Goal: Task Accomplishment & Management: Manage account settings

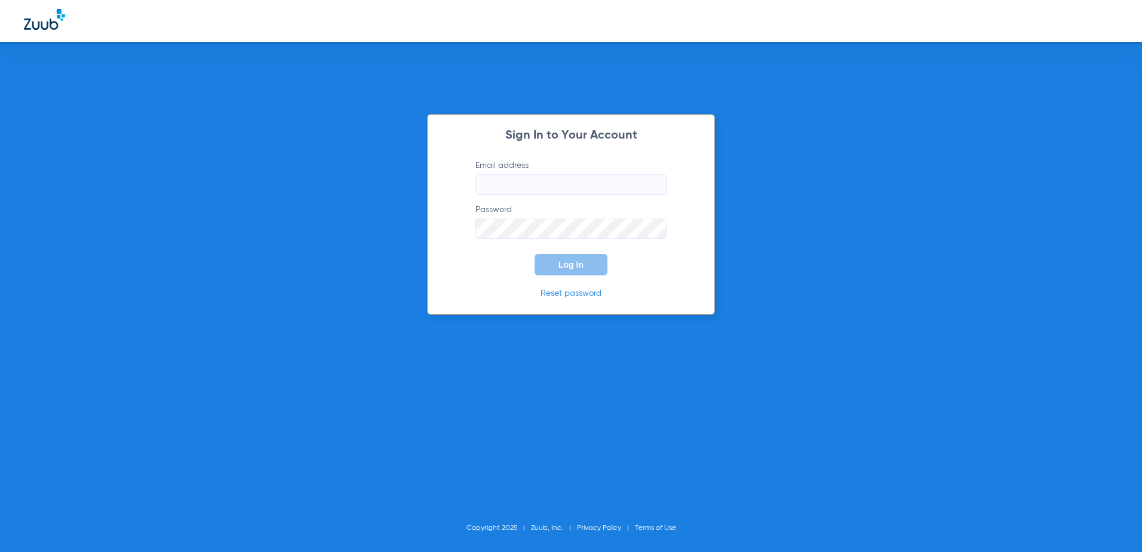
type input "[EMAIL_ADDRESS][DOMAIN_NAME]"
click at [589, 268] on button "Log In" at bounding box center [570, 264] width 73 height 21
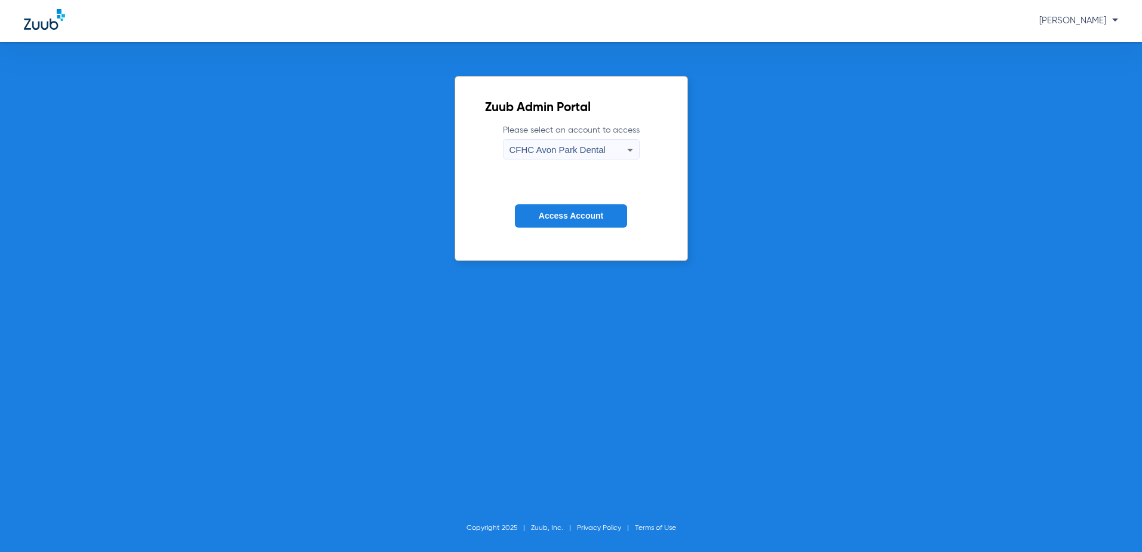
click at [545, 151] on span "CFHC Avon Park Dental" at bounding box center [557, 149] width 96 height 10
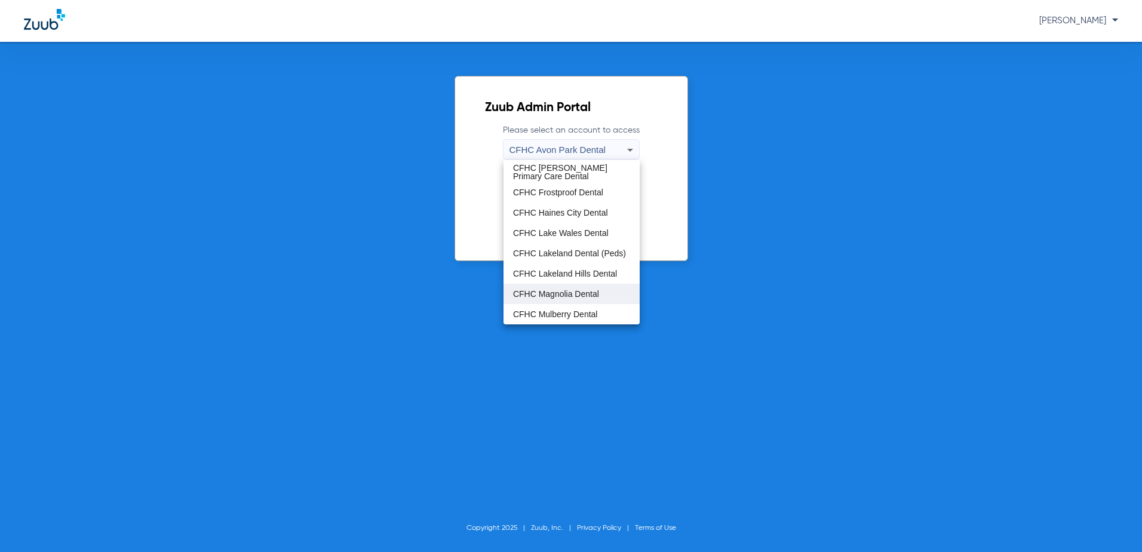
scroll to position [60, 0]
click at [564, 312] on span "CFHC Wauchula Primary Care Dental" at bounding box center [571, 313] width 117 height 17
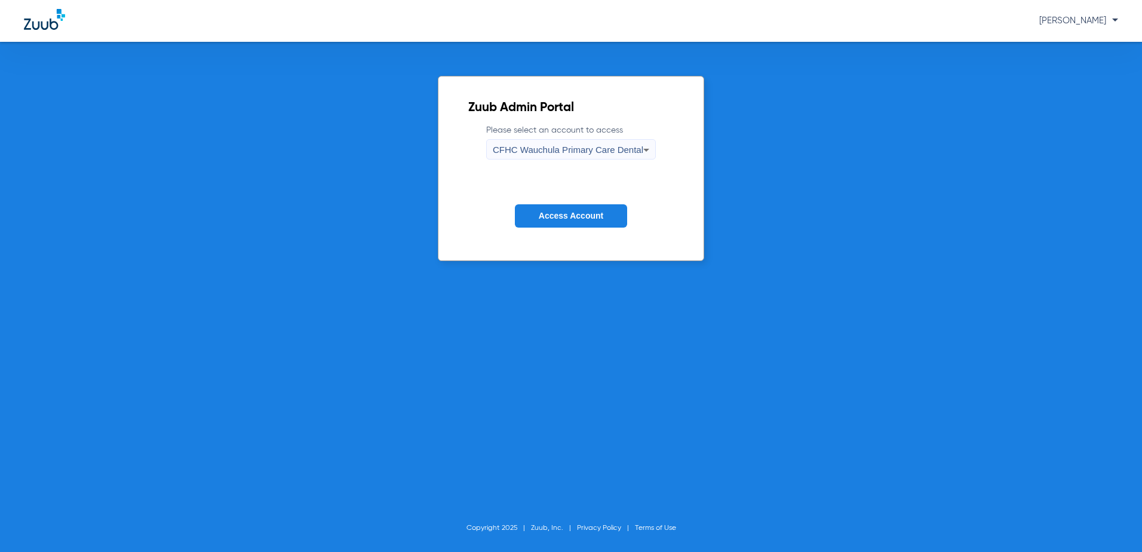
drag, startPoint x: 559, startPoint y: 195, endPoint x: 558, endPoint y: 204, distance: 9.6
click at [558, 195] on form "Please select an account to access CFHC Wauchula Primary Care Dental Access Acc…" at bounding box center [570, 184] width 205 height 121
click at [558, 216] on span "Access Account" at bounding box center [571, 216] width 64 height 10
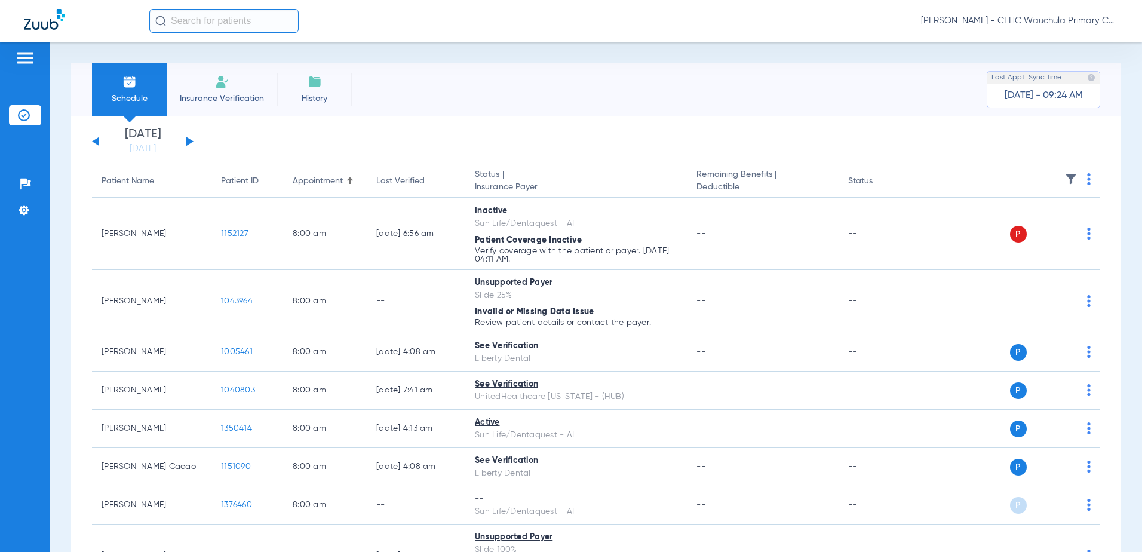
click at [190, 143] on button at bounding box center [189, 141] width 7 height 9
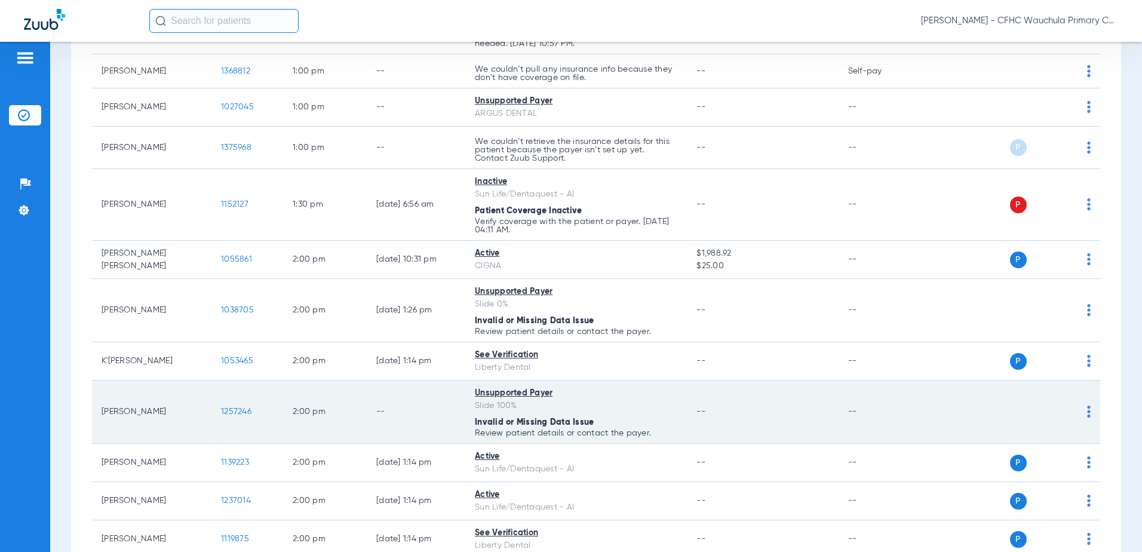
scroll to position [1373, 0]
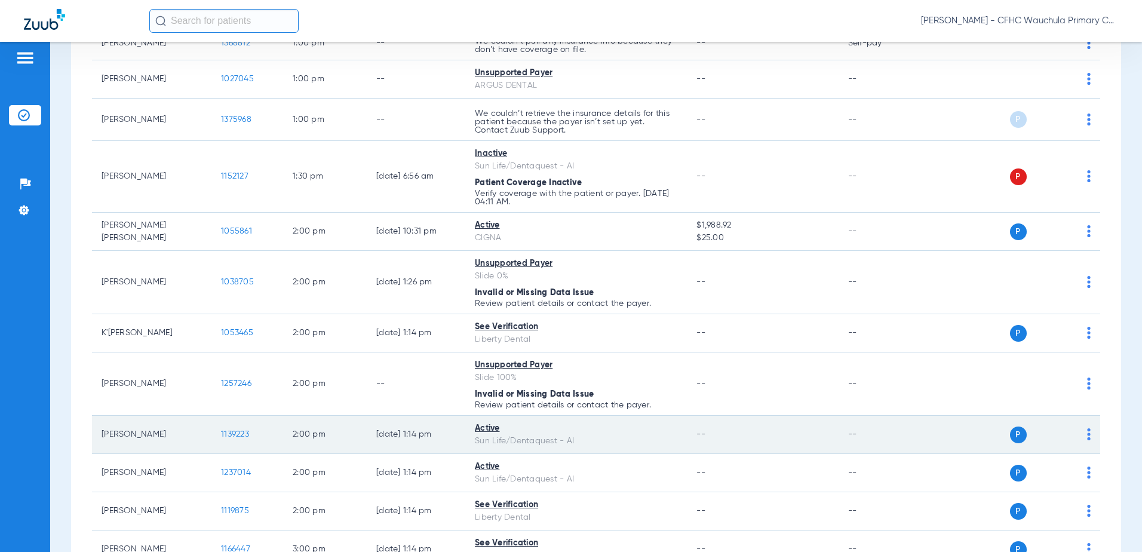
click at [230, 436] on span "1139223" at bounding box center [235, 434] width 28 height 8
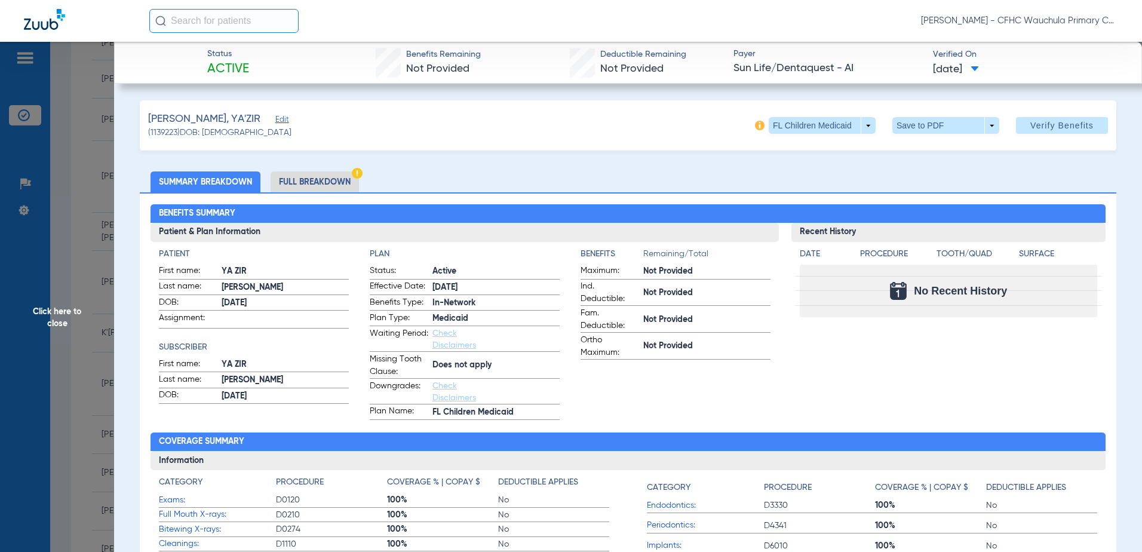
click at [326, 187] on li "Full Breakdown" at bounding box center [314, 181] width 88 height 21
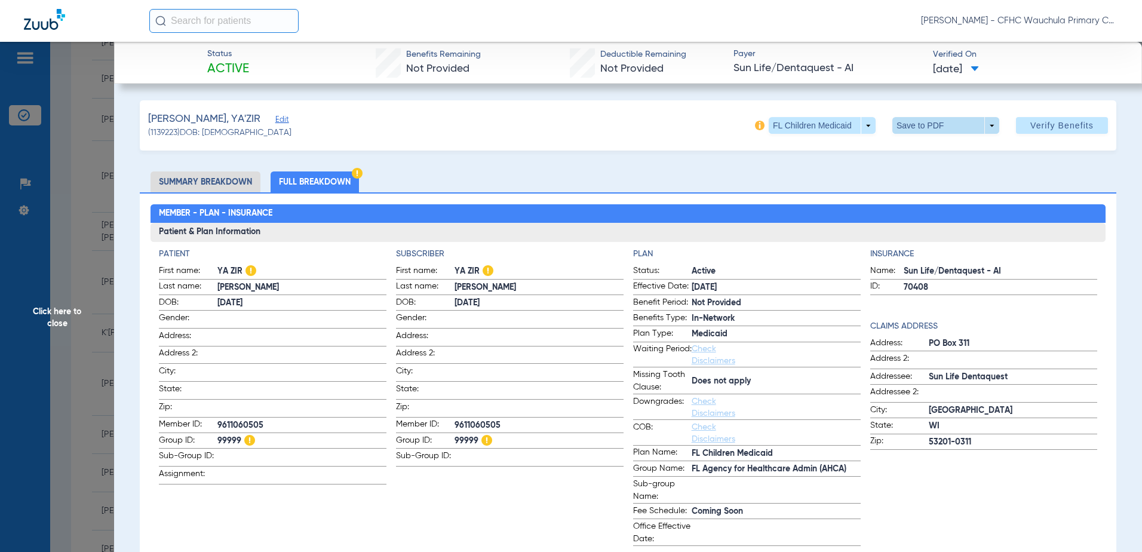
click at [931, 118] on span at bounding box center [945, 125] width 29 height 29
click at [936, 152] on span "Save to PDF" at bounding box center [940, 149] width 47 height 8
click at [29, 386] on span "Click here to close" at bounding box center [57, 318] width 114 height 552
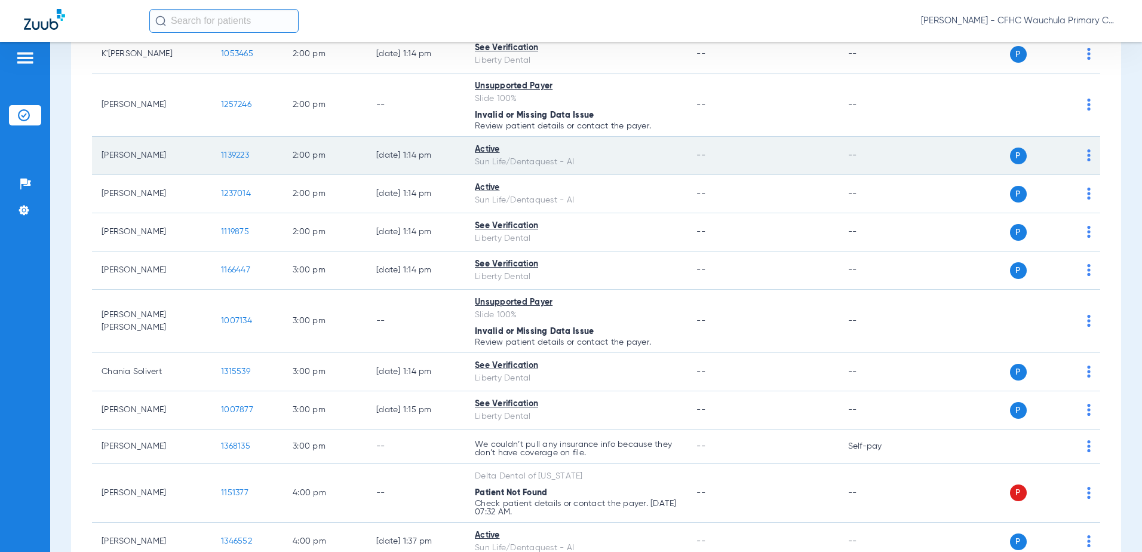
scroll to position [1672, 0]
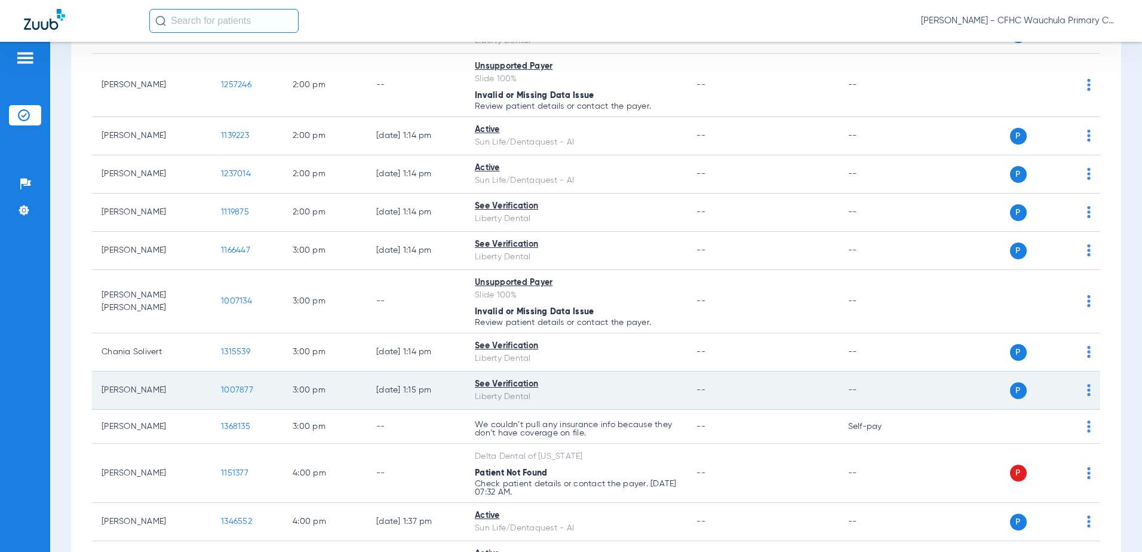
click at [241, 390] on span "1007877" at bounding box center [237, 390] width 32 height 8
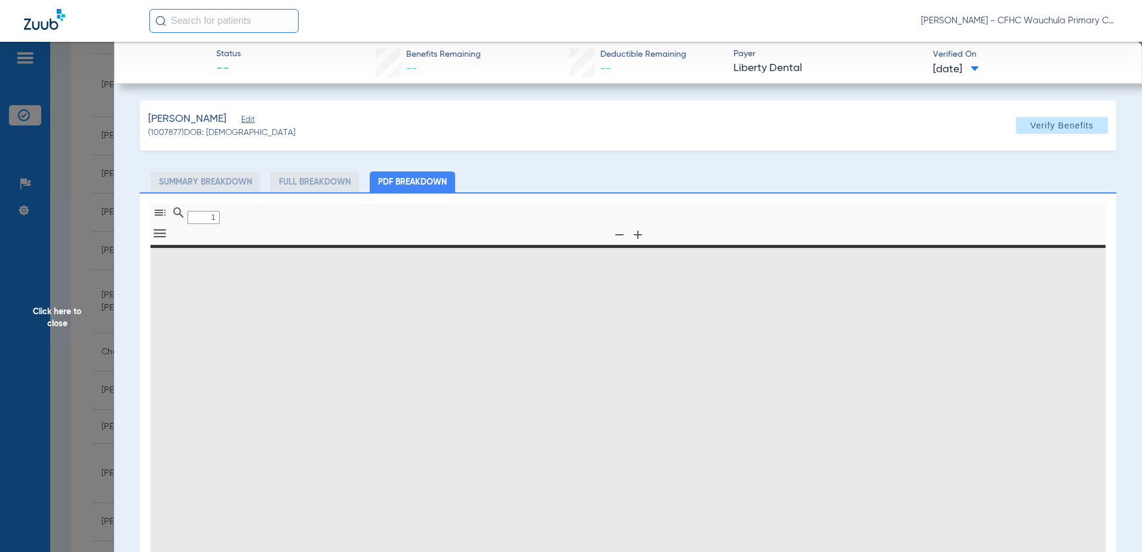
type input "0"
select select "page-width"
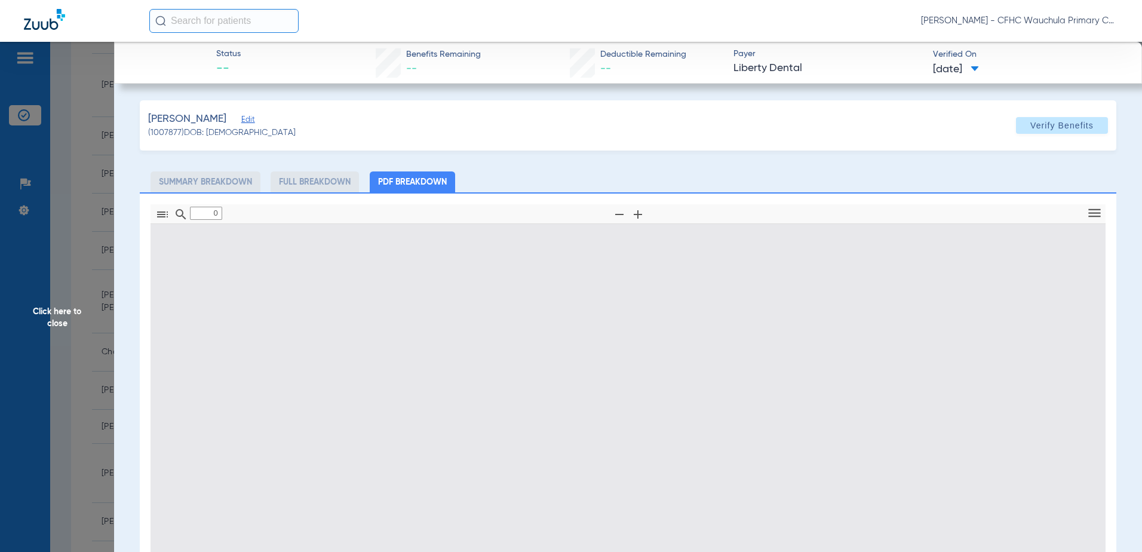
type input "1"
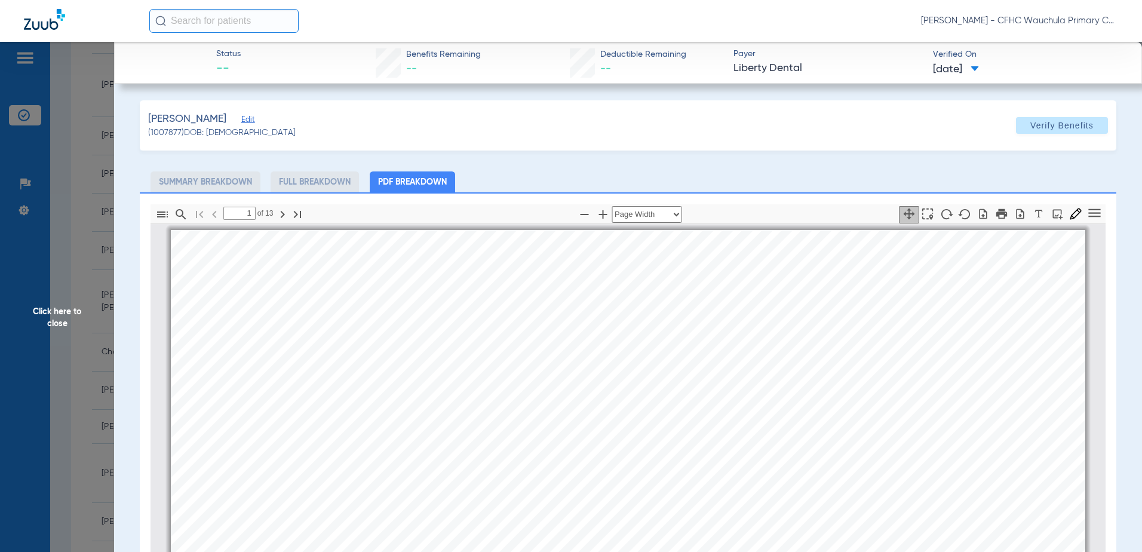
scroll to position [6, 0]
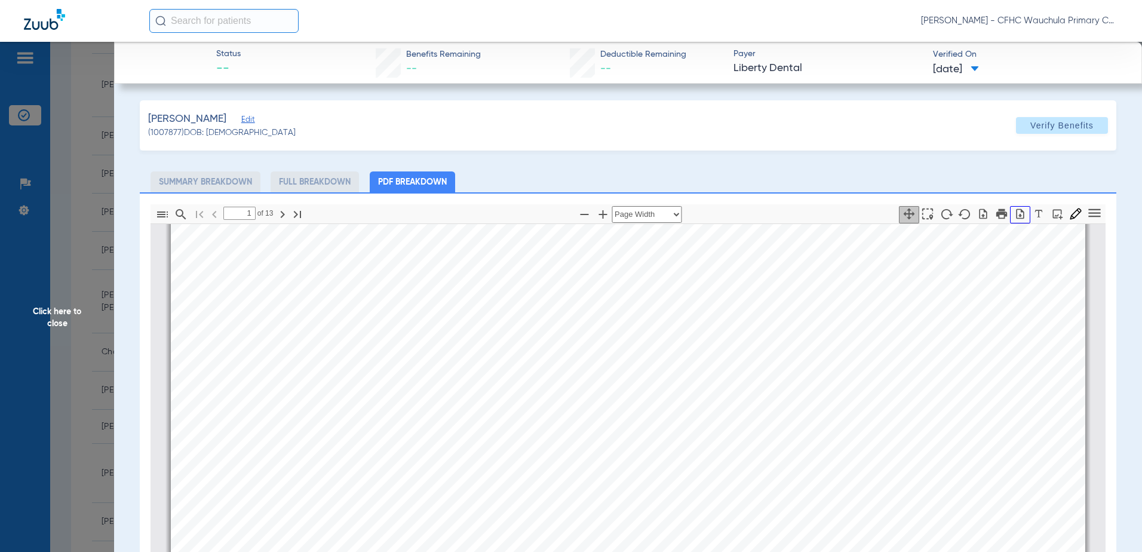
click at [1014, 214] on icon "button" at bounding box center [1020, 214] width 12 height 12
click at [92, 178] on span "Click here to close" at bounding box center [57, 318] width 114 height 552
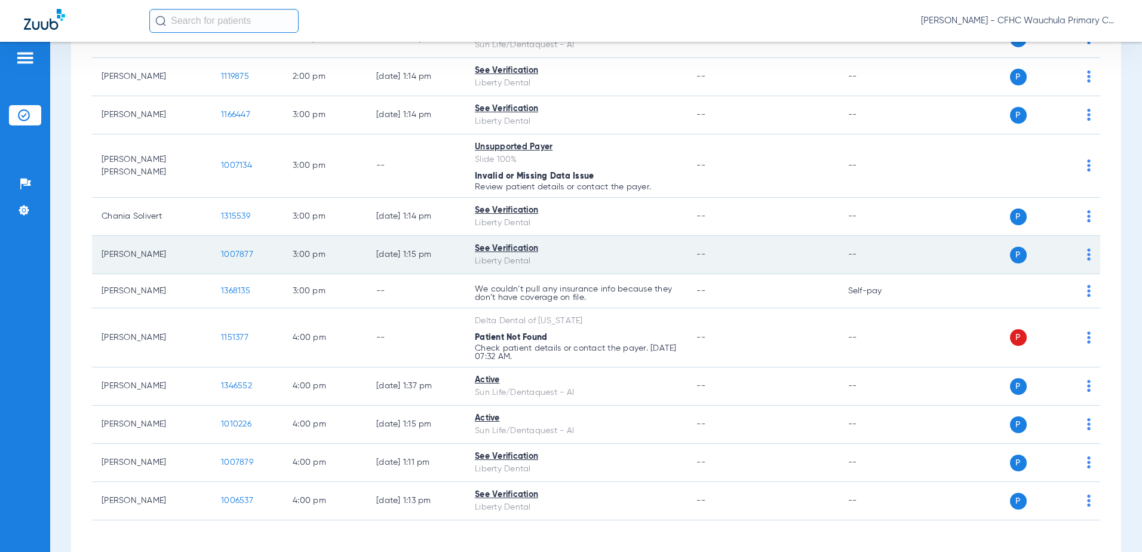
scroll to position [1852, 0]
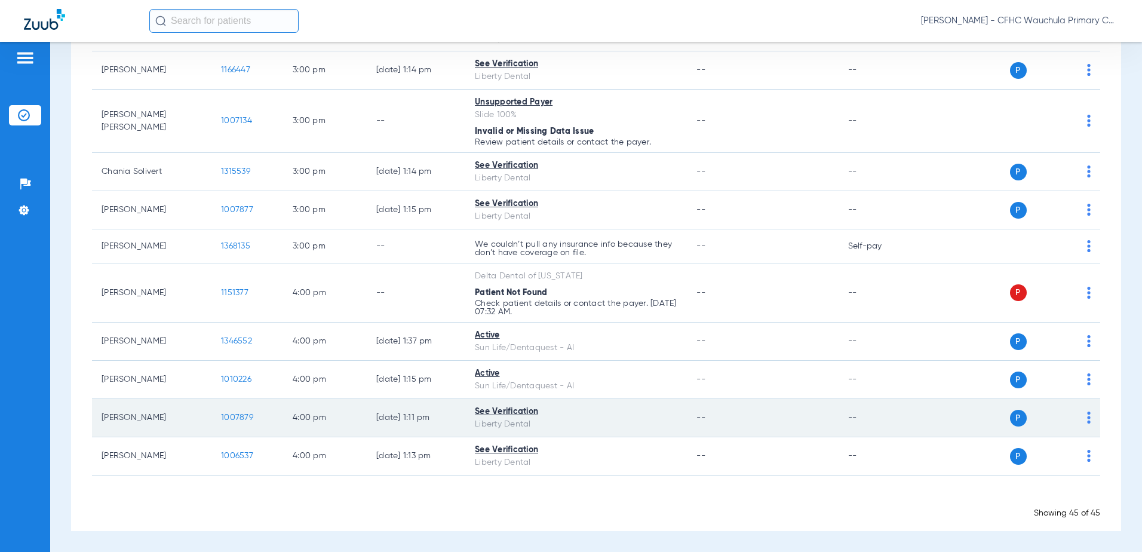
click at [229, 419] on span "1007879" at bounding box center [237, 417] width 32 height 8
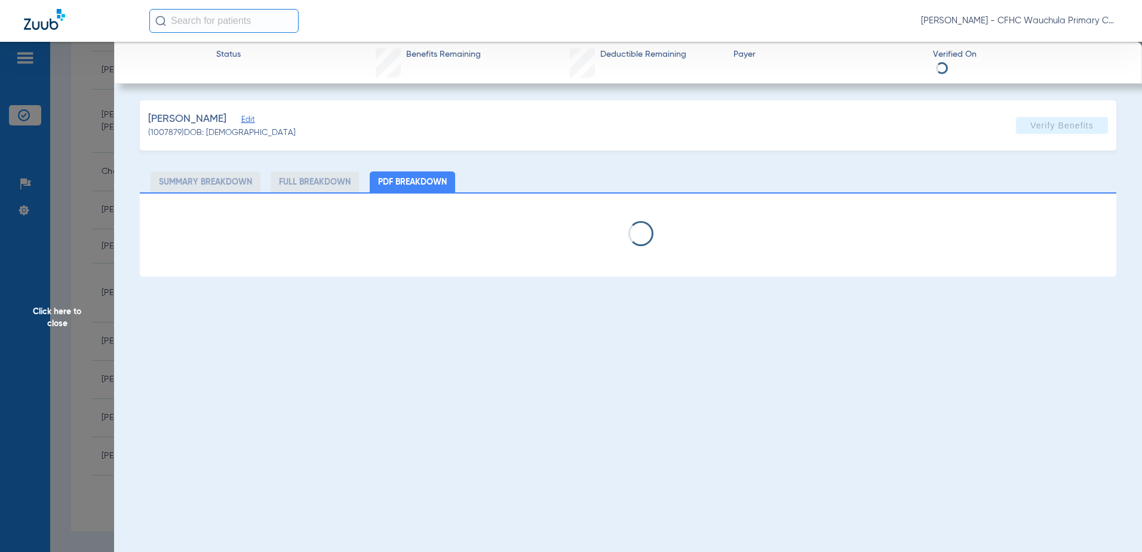
select select "page-width"
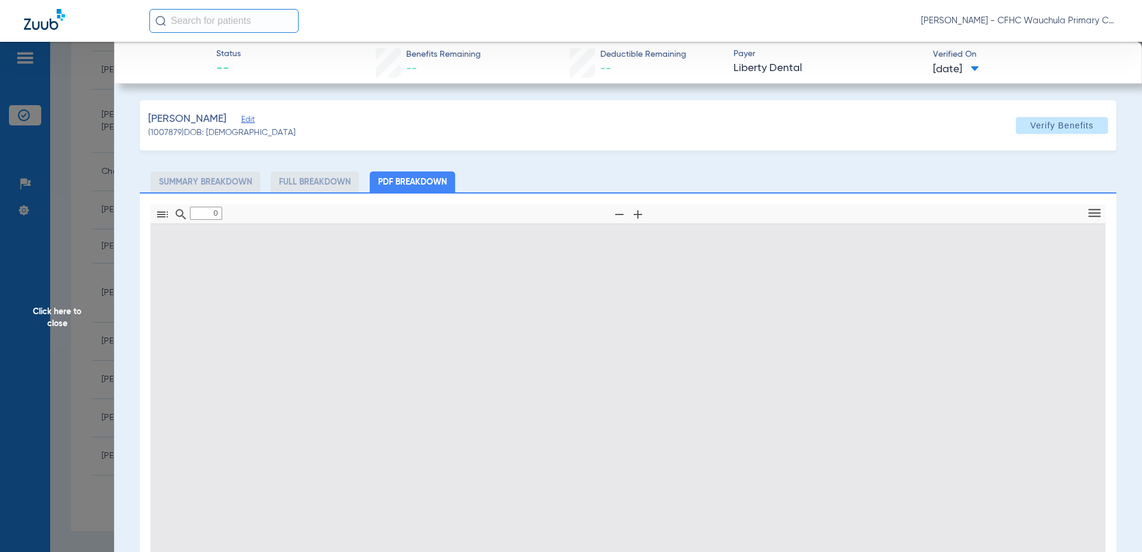
type input "1"
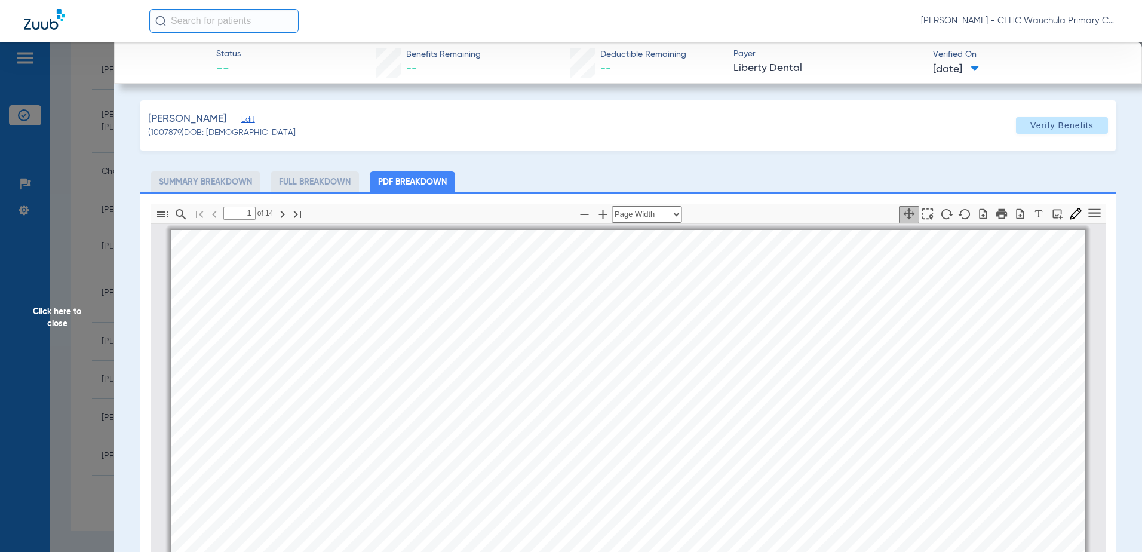
scroll to position [6, 0]
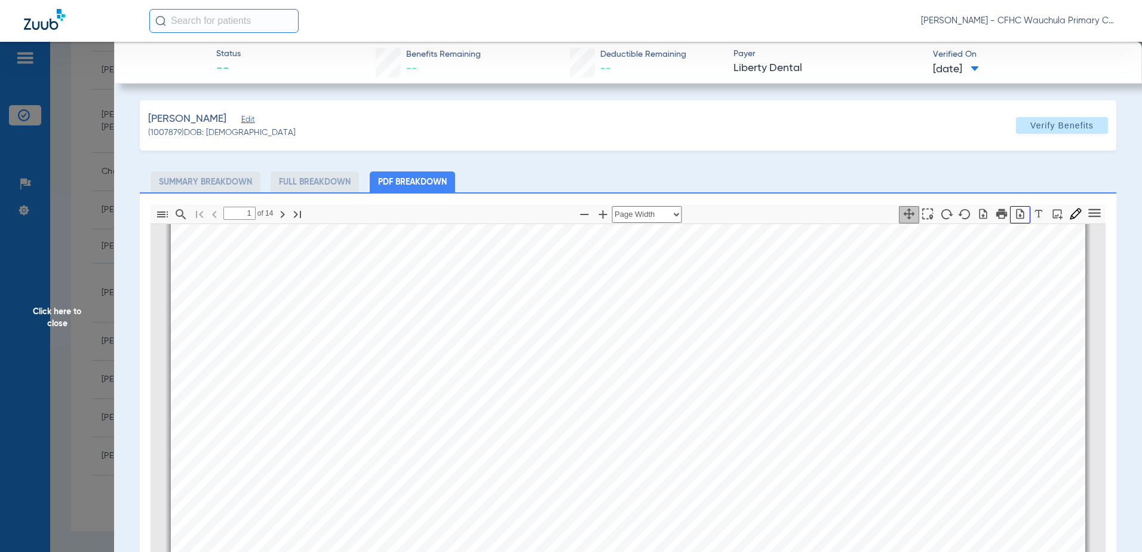
click at [1014, 216] on icon "button" at bounding box center [1020, 214] width 12 height 12
click at [93, 147] on span "Click here to close" at bounding box center [57, 318] width 114 height 552
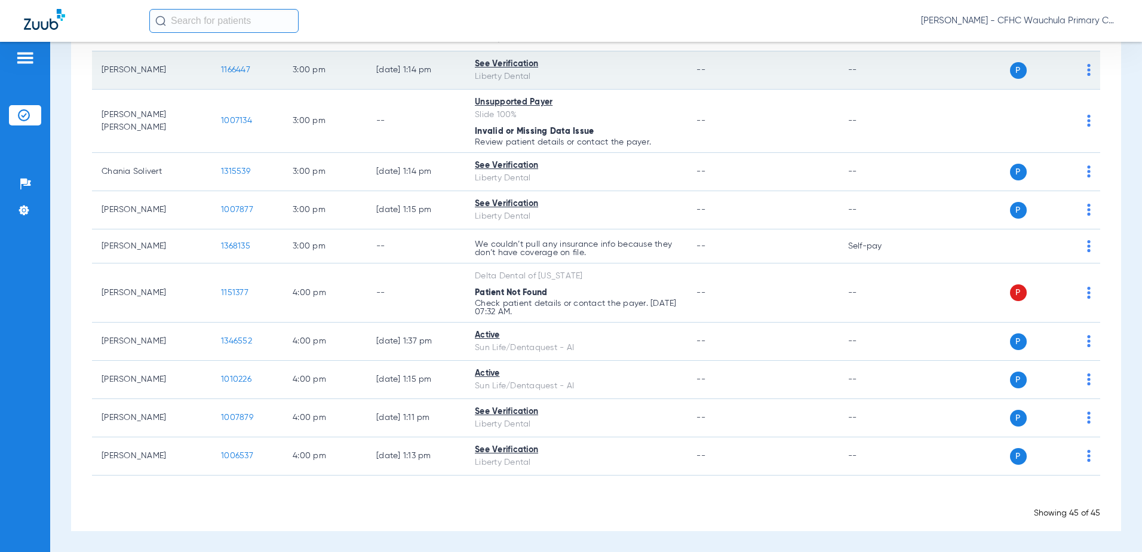
click at [233, 70] on span "1166447" at bounding box center [235, 70] width 29 height 8
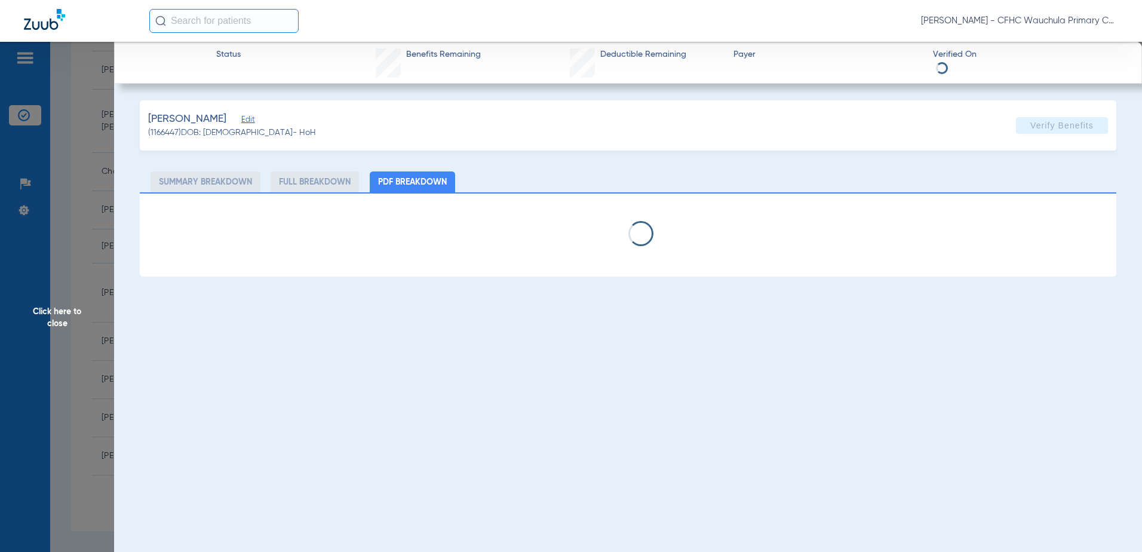
select select "page-width"
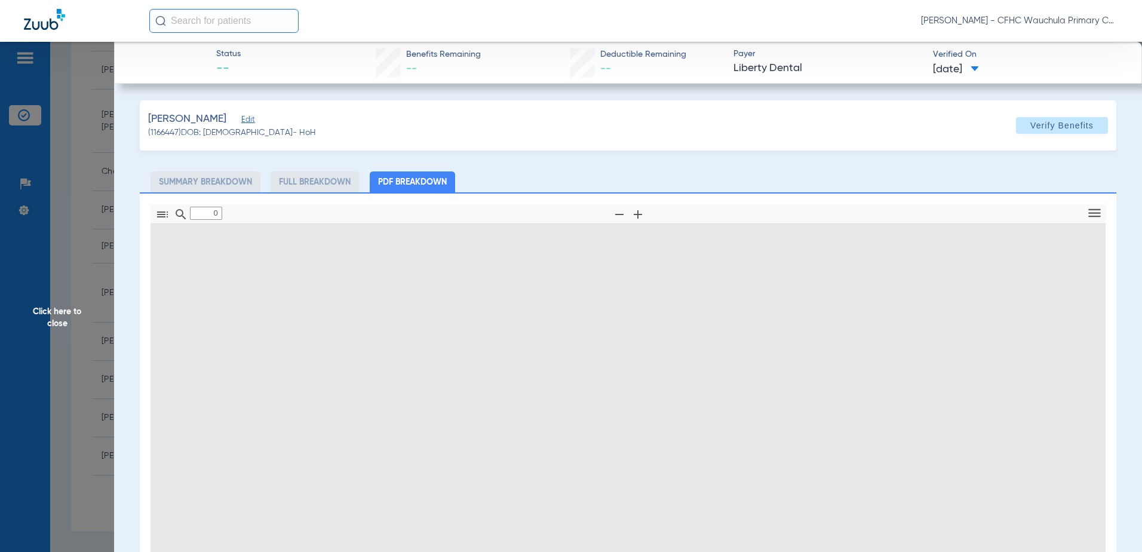
type input "1"
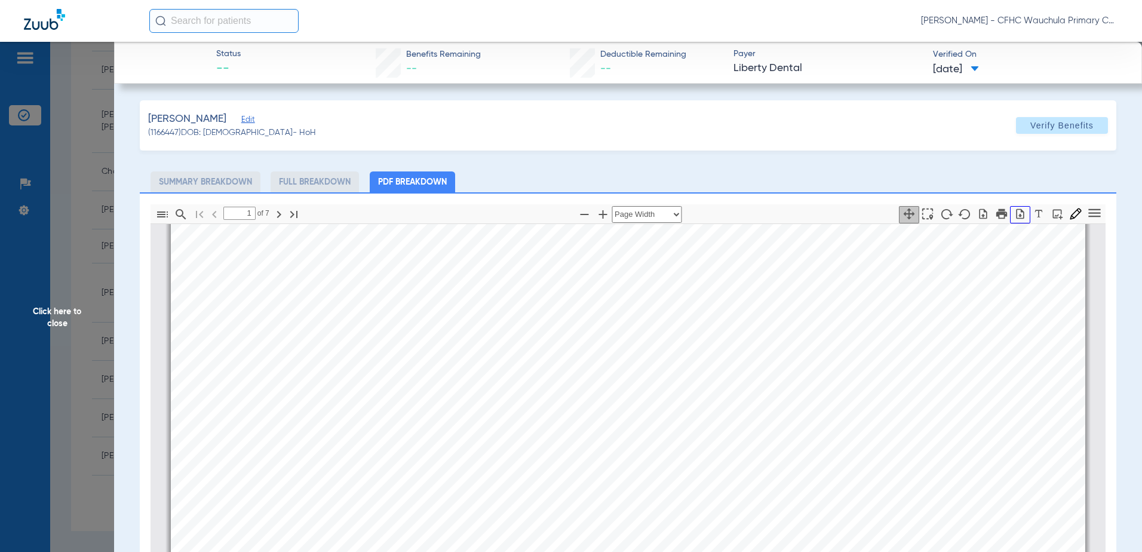
click at [1016, 213] on icon "button" at bounding box center [1020, 214] width 12 height 12
click at [72, 199] on span "Click here to close" at bounding box center [57, 318] width 114 height 552
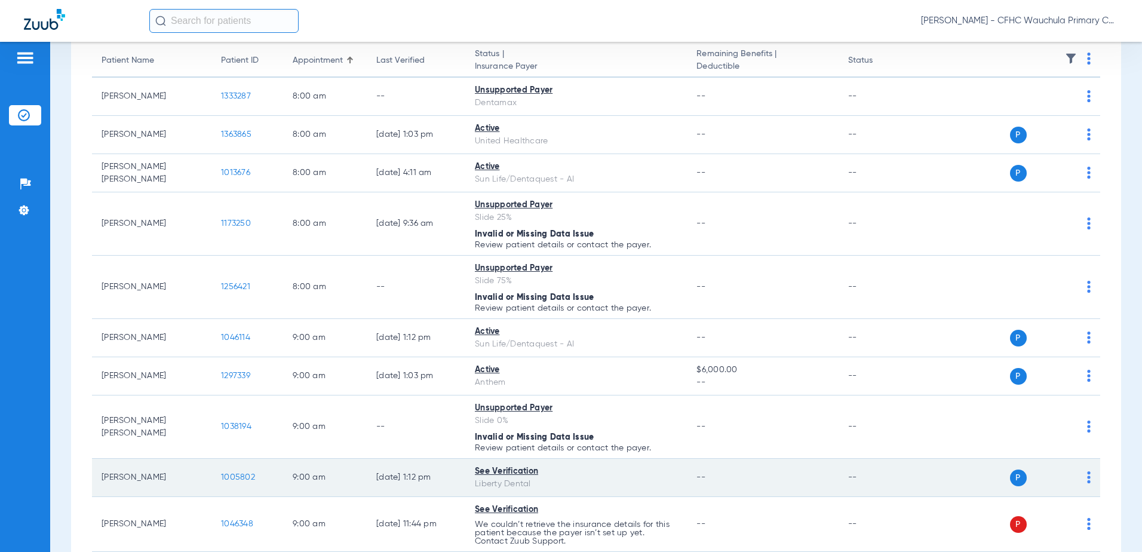
scroll to position [0, 0]
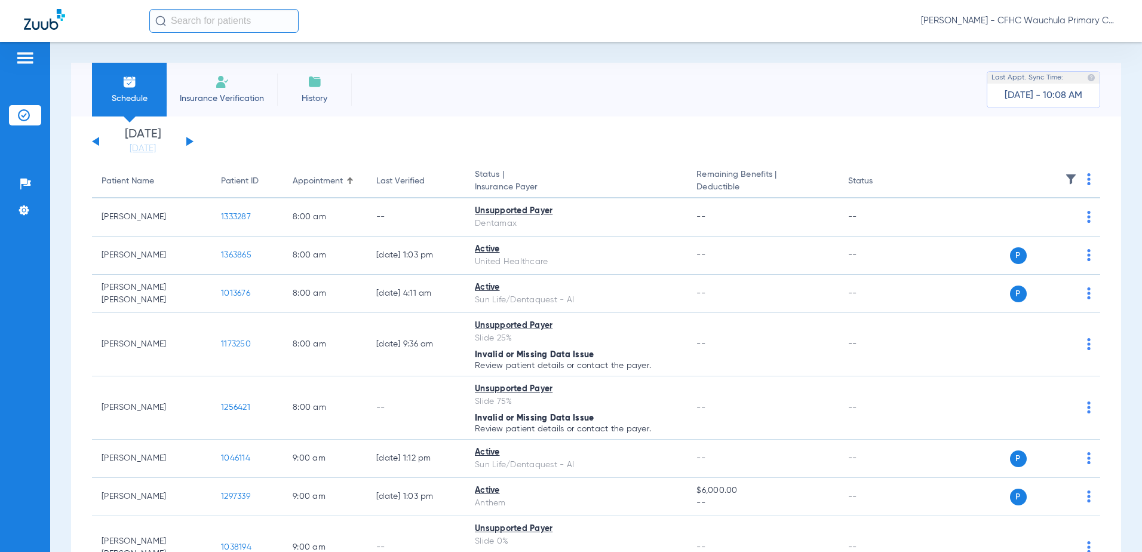
click at [97, 140] on button at bounding box center [95, 141] width 7 height 9
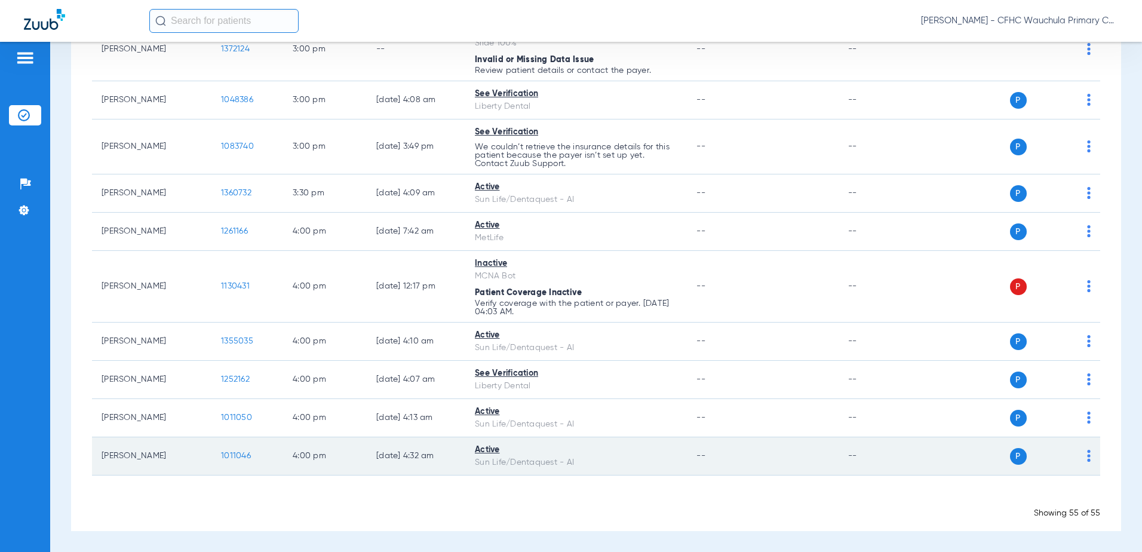
scroll to position [2059, 0]
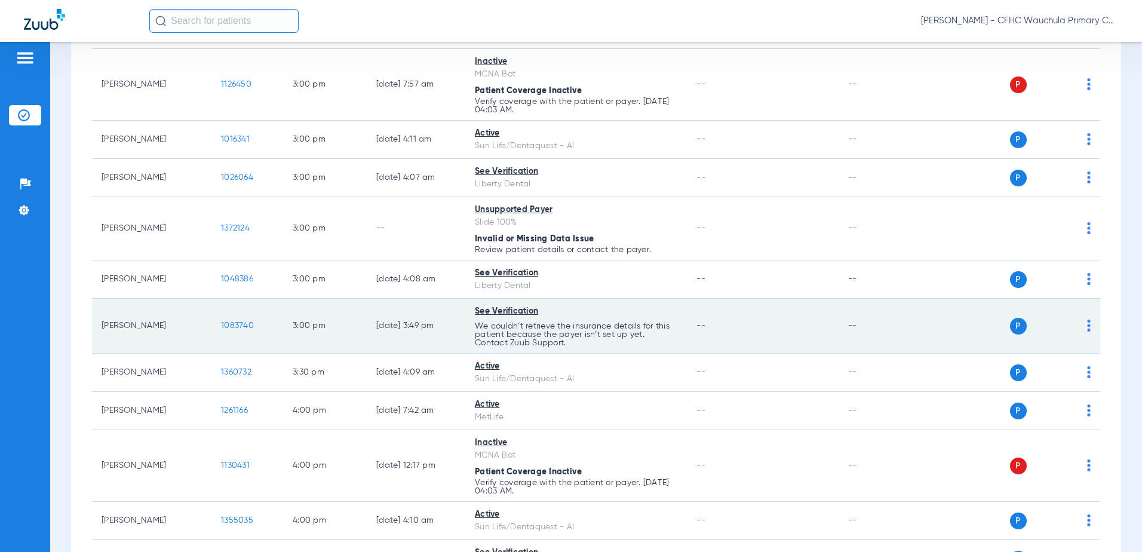
click at [239, 327] on span "1083740" at bounding box center [237, 325] width 33 height 8
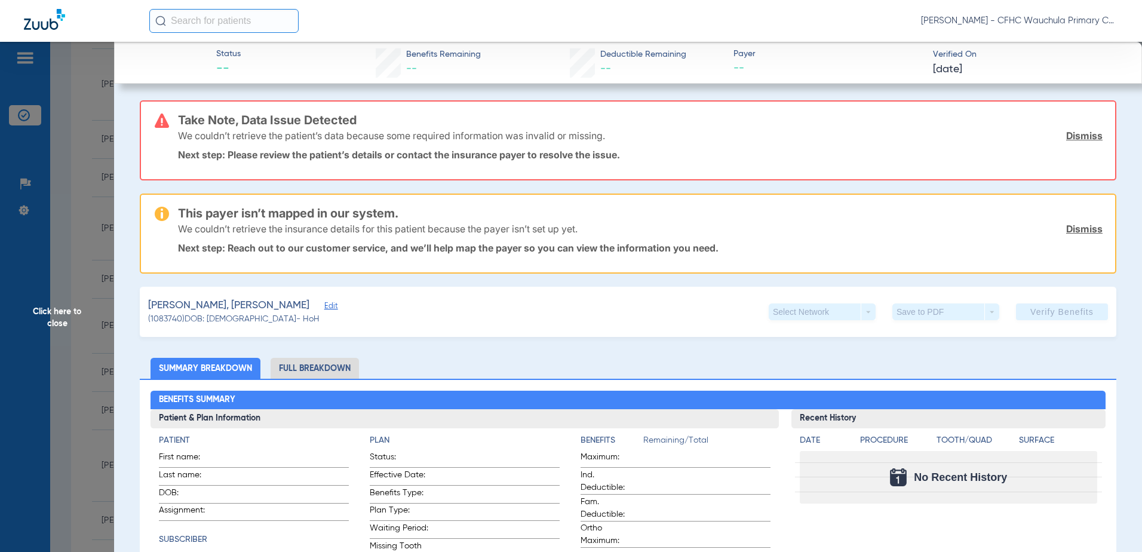
click at [324, 306] on span "Edit" at bounding box center [329, 307] width 11 height 11
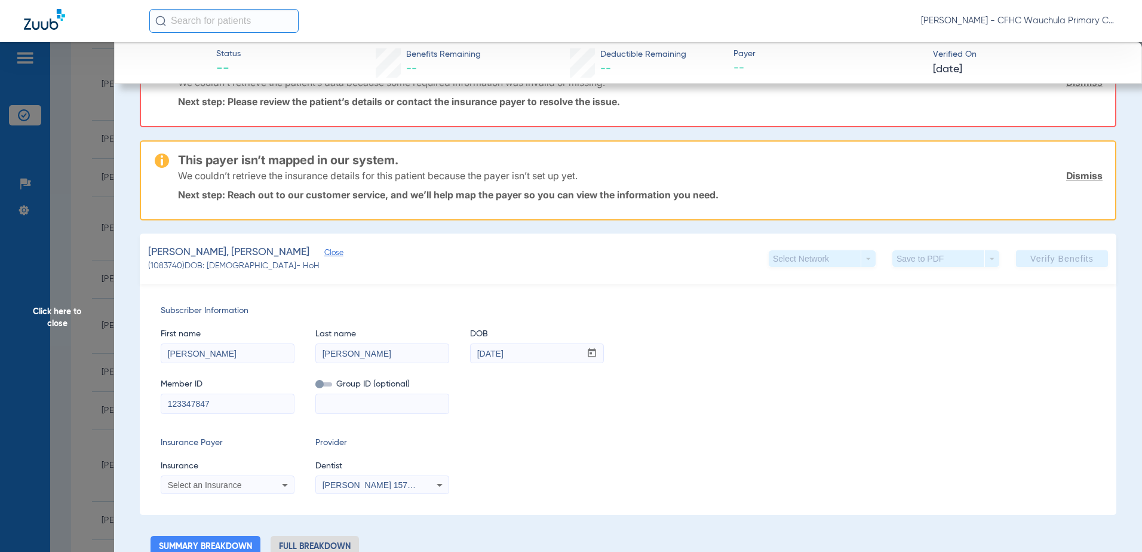
scroll to position [179, 0]
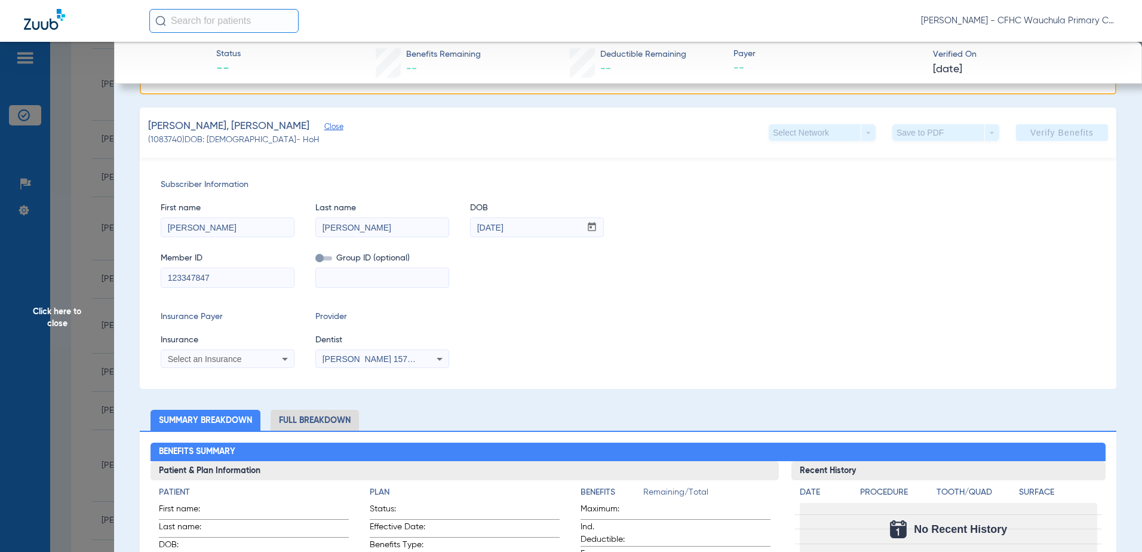
click at [275, 356] on div "Select an Insurance" at bounding box center [227, 359] width 133 height 14
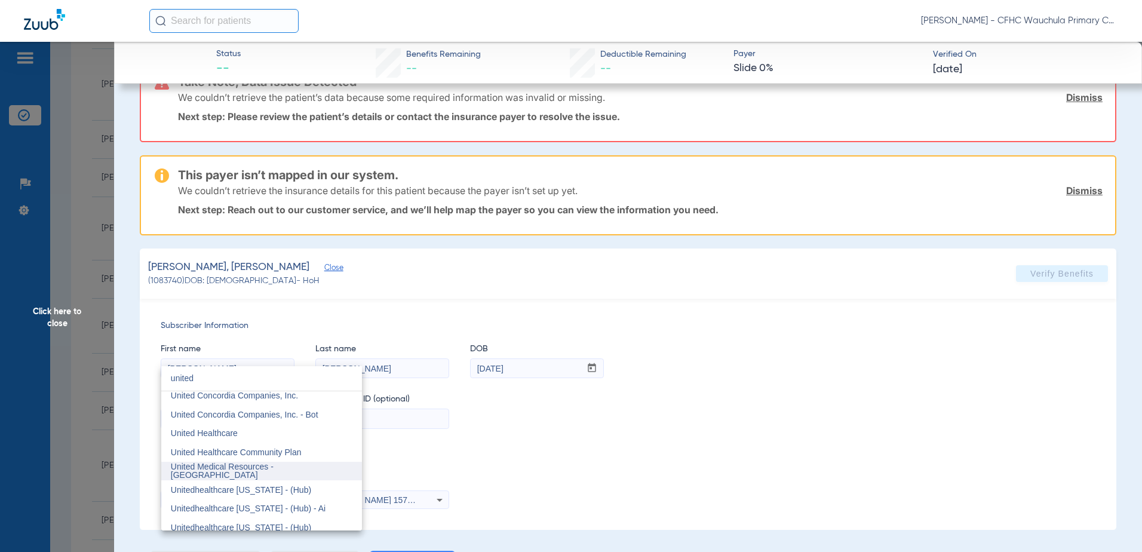
scroll to position [60, 0]
type input "united"
click at [224, 455] on span "United Healthcare" at bounding box center [204, 453] width 67 height 10
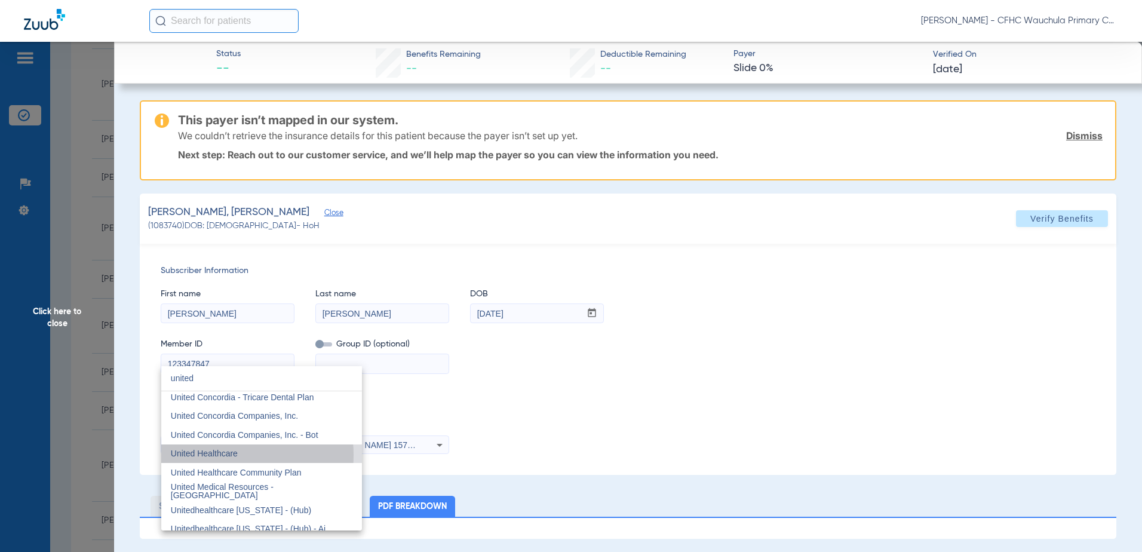
scroll to position [0, 0]
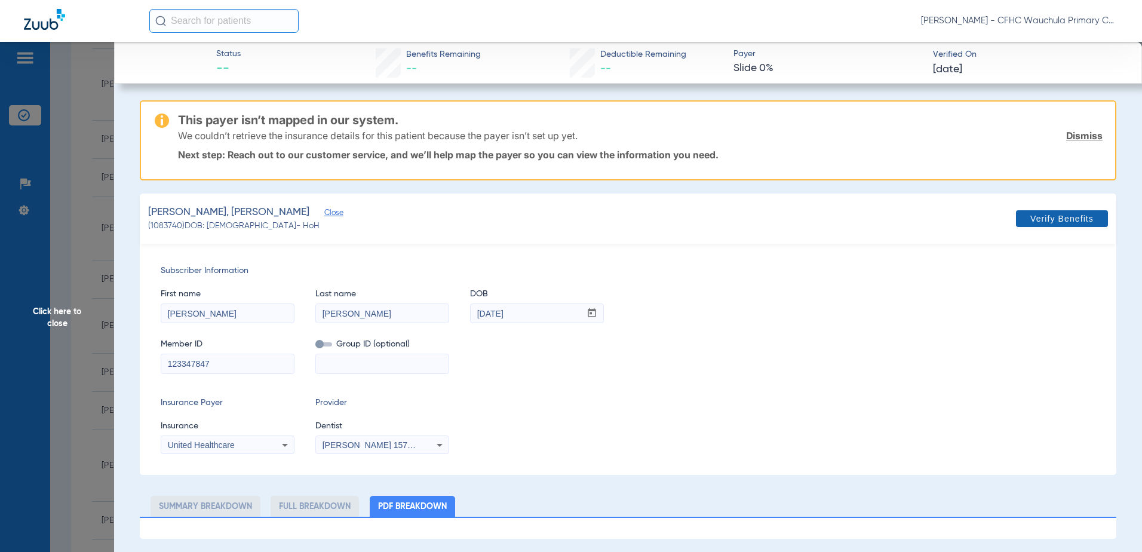
click at [1038, 226] on span at bounding box center [1062, 218] width 92 height 29
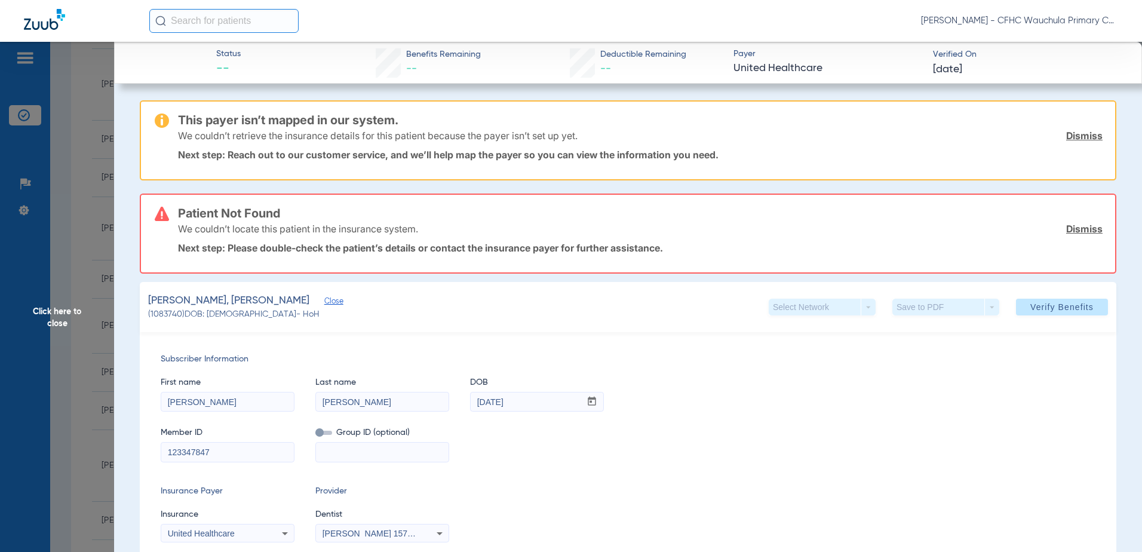
click at [78, 281] on span "Click here to close" at bounding box center [57, 318] width 114 height 552
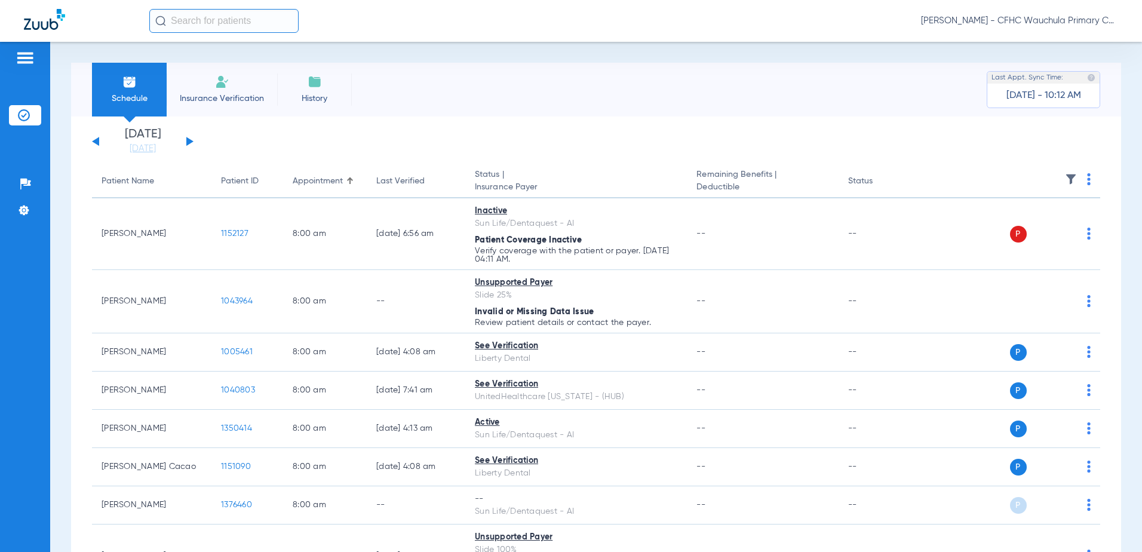
click at [189, 142] on button at bounding box center [189, 141] width 7 height 9
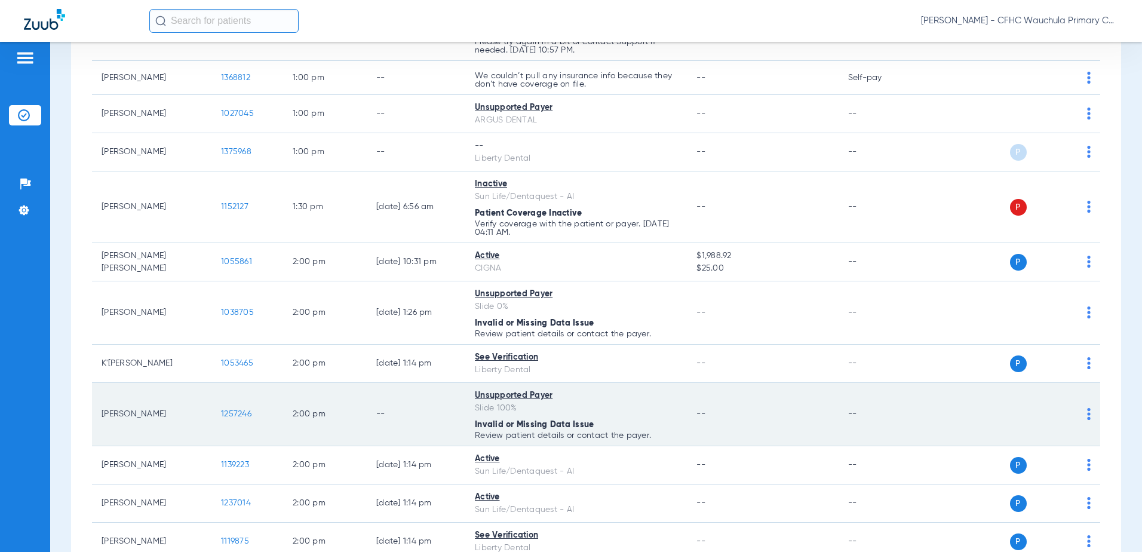
scroll to position [1823, 0]
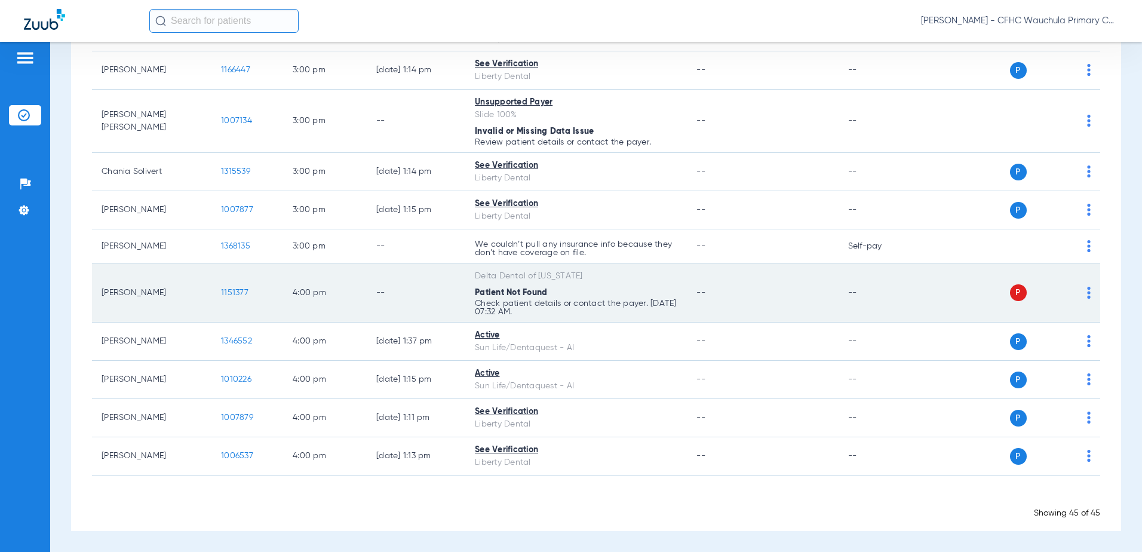
click at [232, 292] on span "1151377" at bounding box center [234, 292] width 27 height 8
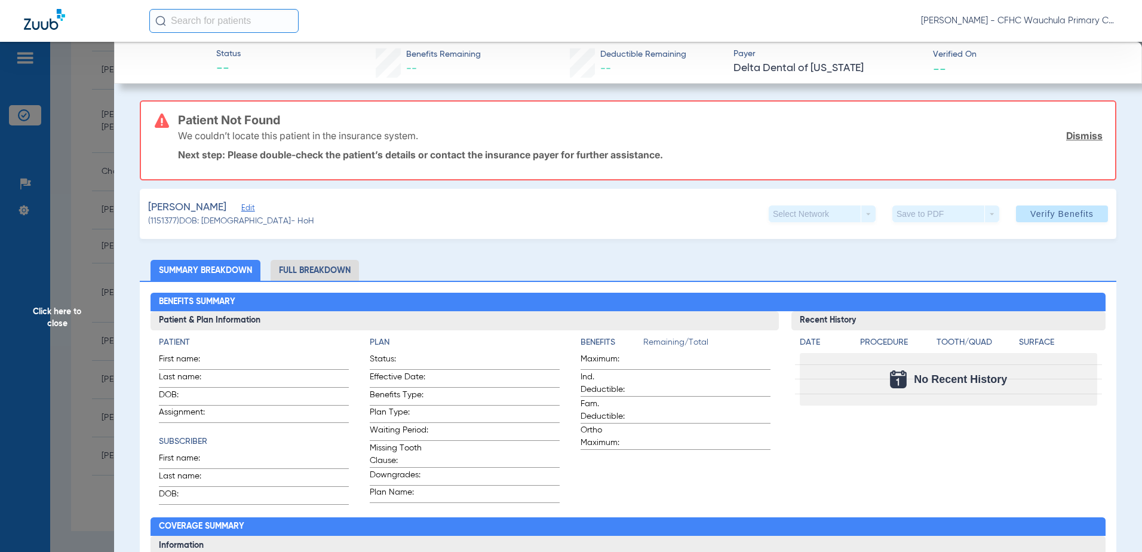
click at [60, 320] on span "Click here to close" at bounding box center [57, 318] width 114 height 552
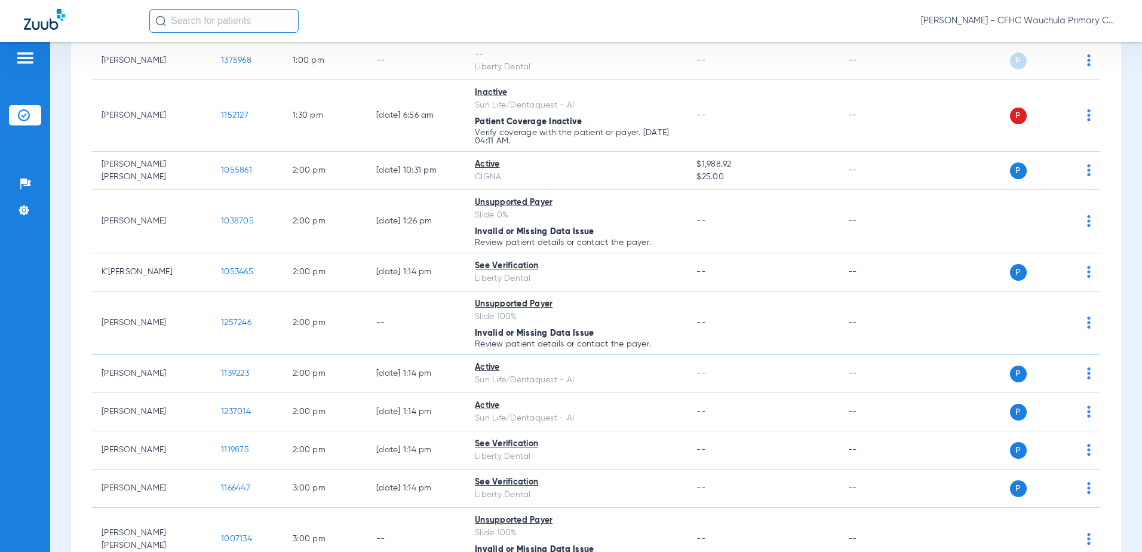
scroll to position [1465, 0]
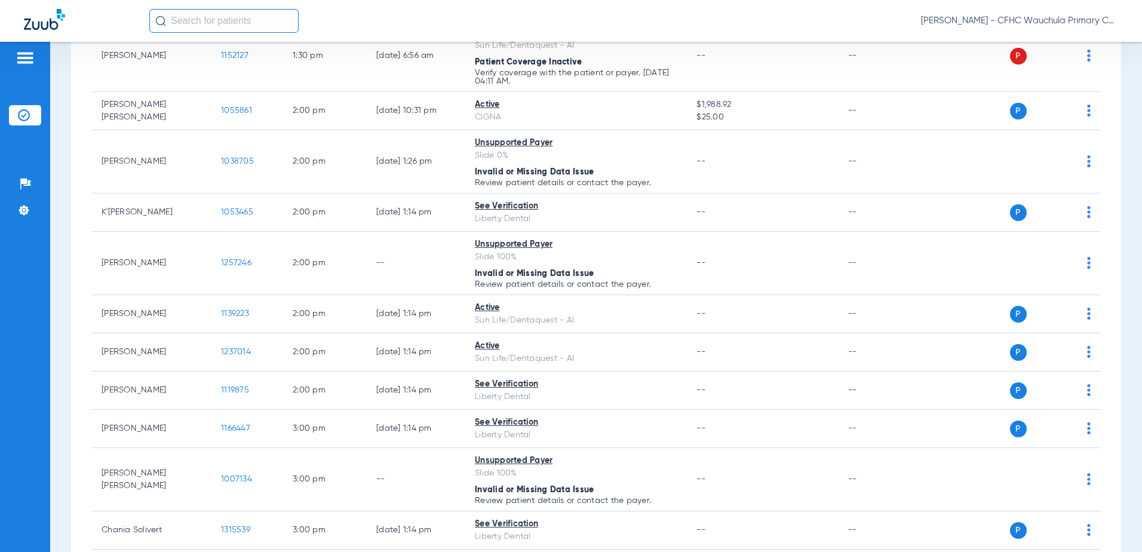
click at [220, 28] on input "text" at bounding box center [223, 21] width 149 height 24
click at [186, 18] on input "text" at bounding box center [223, 21] width 149 height 24
type input "D"
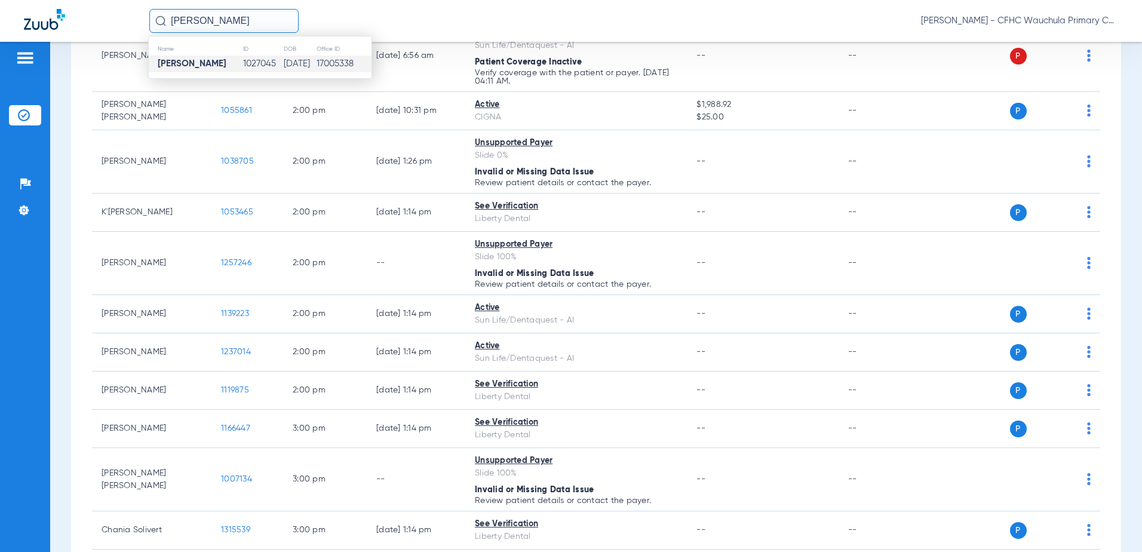
type input "[PERSON_NAME]"
click at [283, 69] on td "[DATE]" at bounding box center [299, 64] width 33 height 17
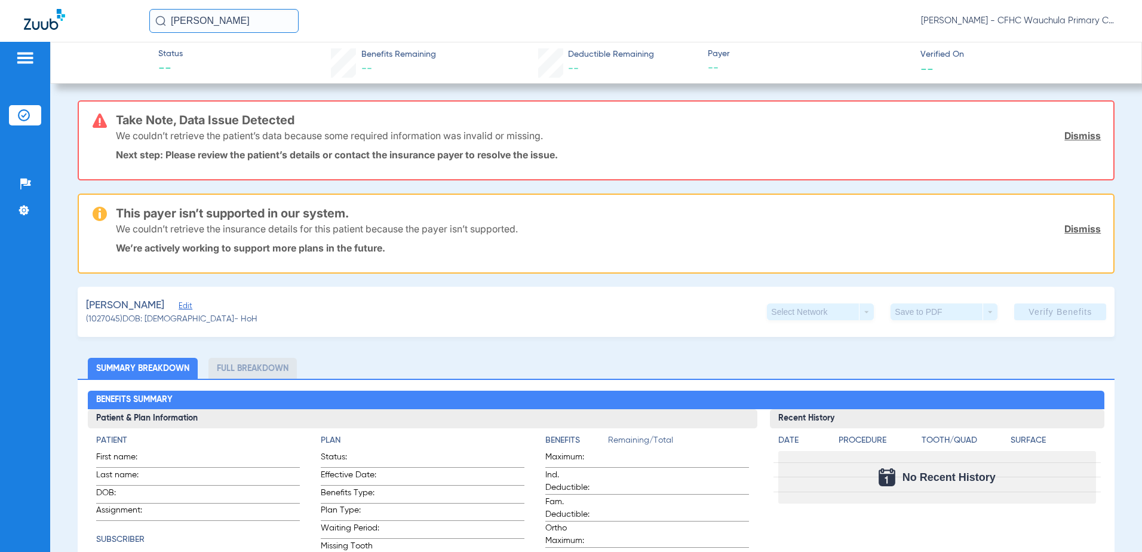
click at [187, 303] on div "[PERSON_NAME], [PERSON_NAME] Edit" at bounding box center [171, 305] width 171 height 15
click at [189, 303] on div "[PERSON_NAME], [PERSON_NAME] Edit" at bounding box center [171, 305] width 171 height 15
click at [189, 305] on span "Edit" at bounding box center [184, 307] width 11 height 11
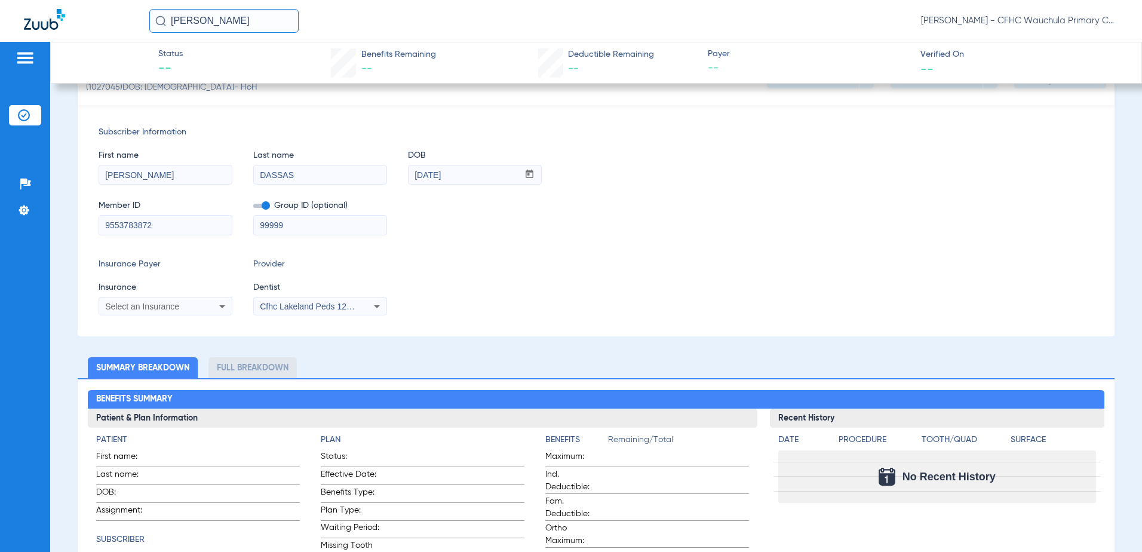
scroll to position [239, 0]
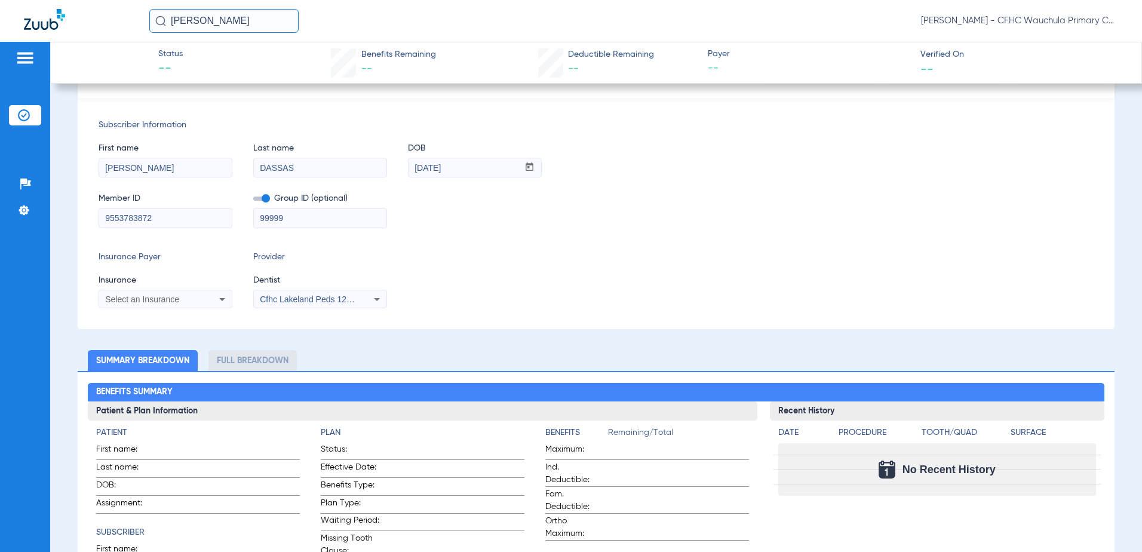
click at [264, 199] on span at bounding box center [261, 198] width 17 height 4
click at [253, 201] on input "checkbox" at bounding box center [253, 201] width 0 height 0
click at [187, 302] on div "Select an Insurance" at bounding box center [153, 299] width 96 height 8
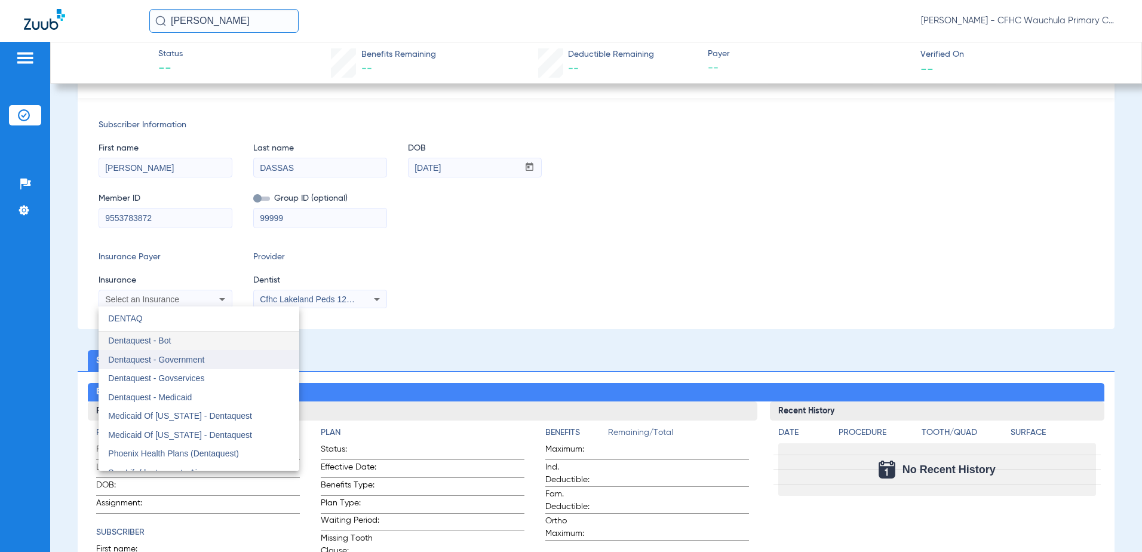
type input "DENTAQ"
click at [186, 356] on span "Dentaquest - Government" at bounding box center [156, 360] width 96 height 10
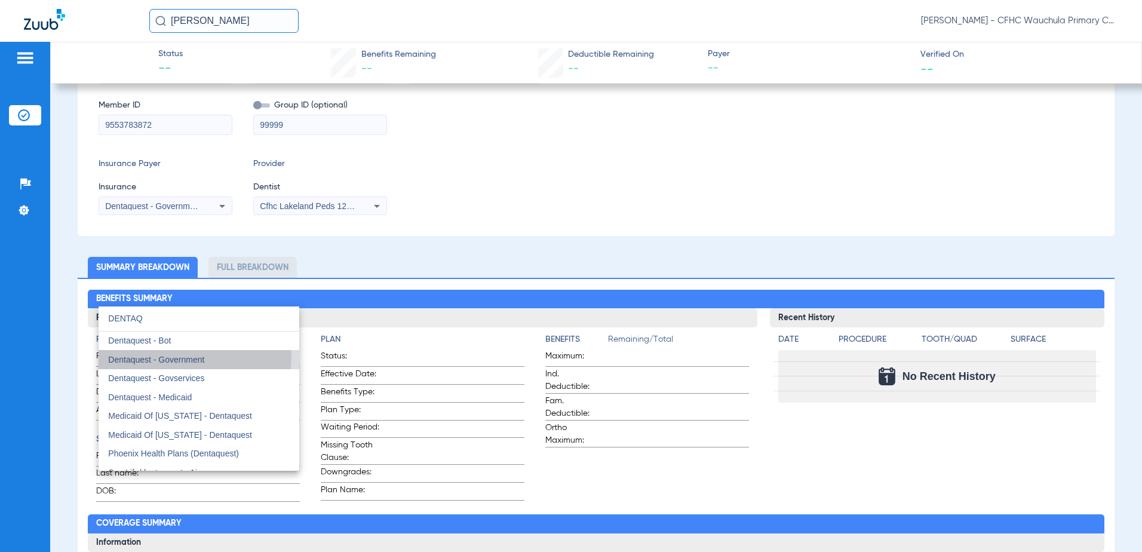
scroll to position [146, 0]
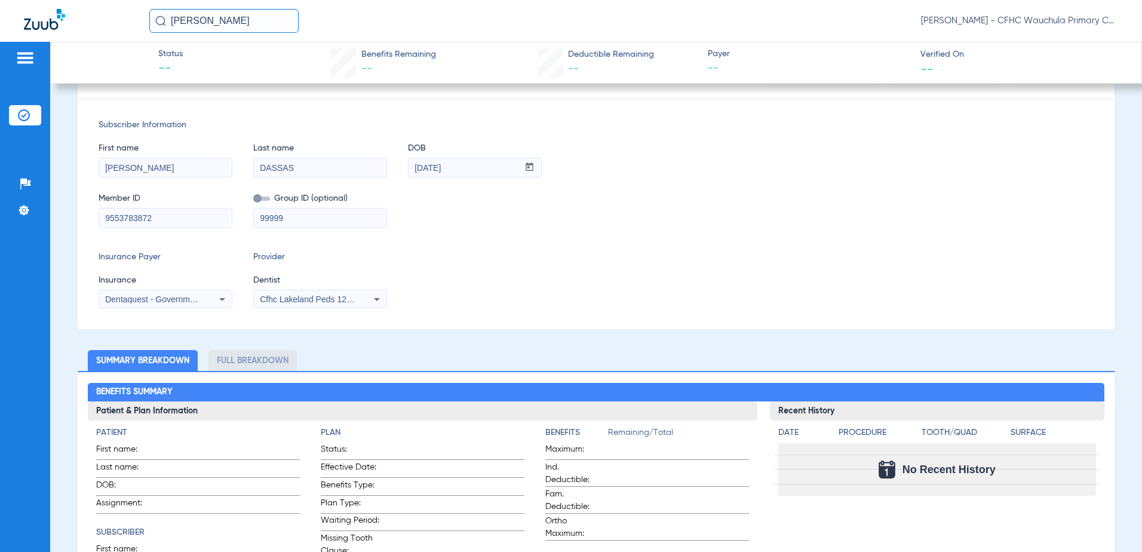
click at [298, 297] on span "Cfhc Lakeland Peds 1205336690" at bounding box center [322, 299] width 124 height 10
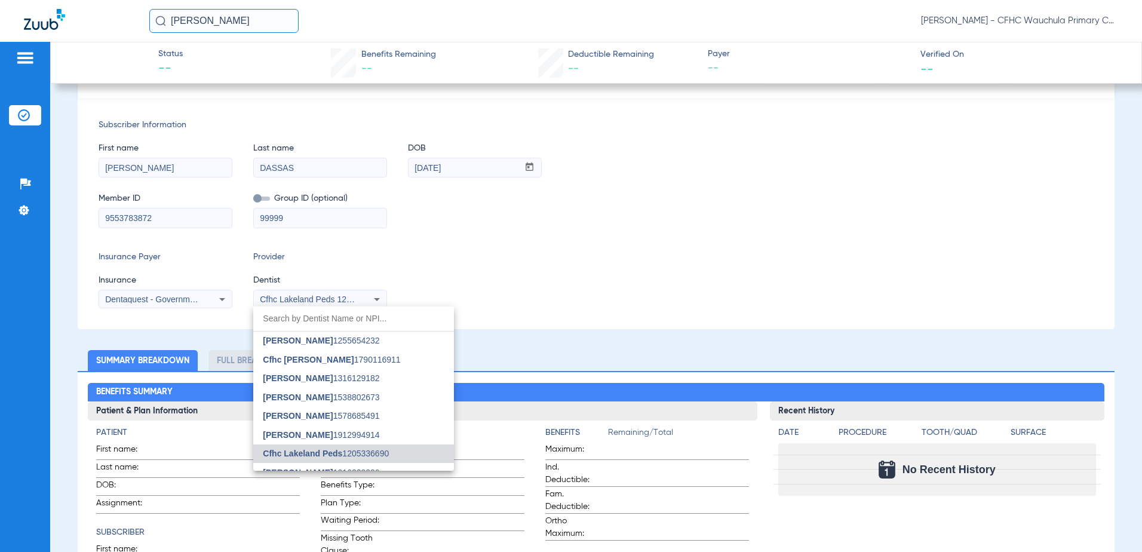
click at [322, 402] on mat-option "[PERSON_NAME] 1538802673" at bounding box center [353, 396] width 201 height 19
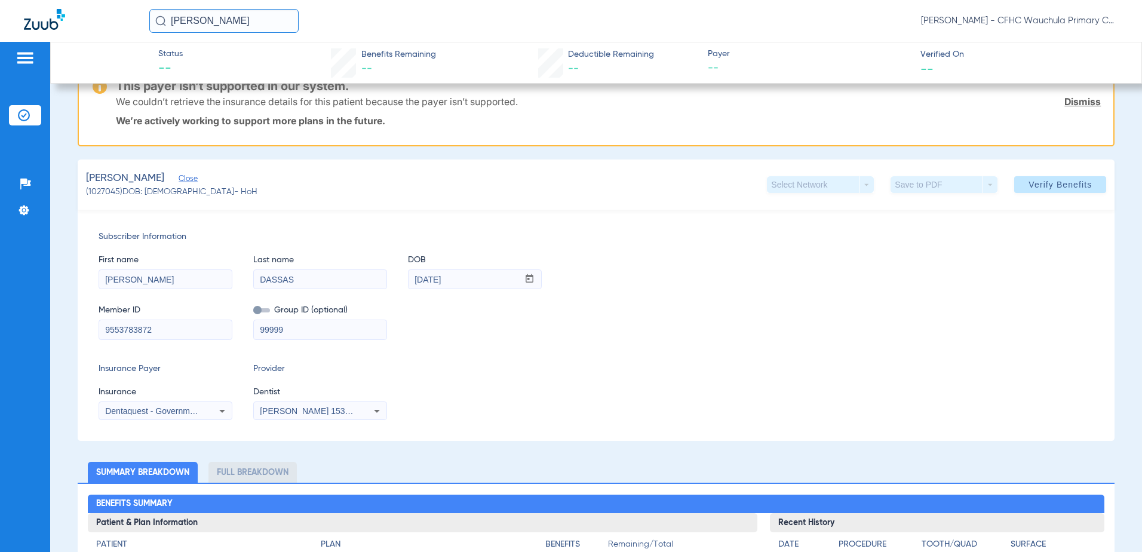
scroll to position [26, 0]
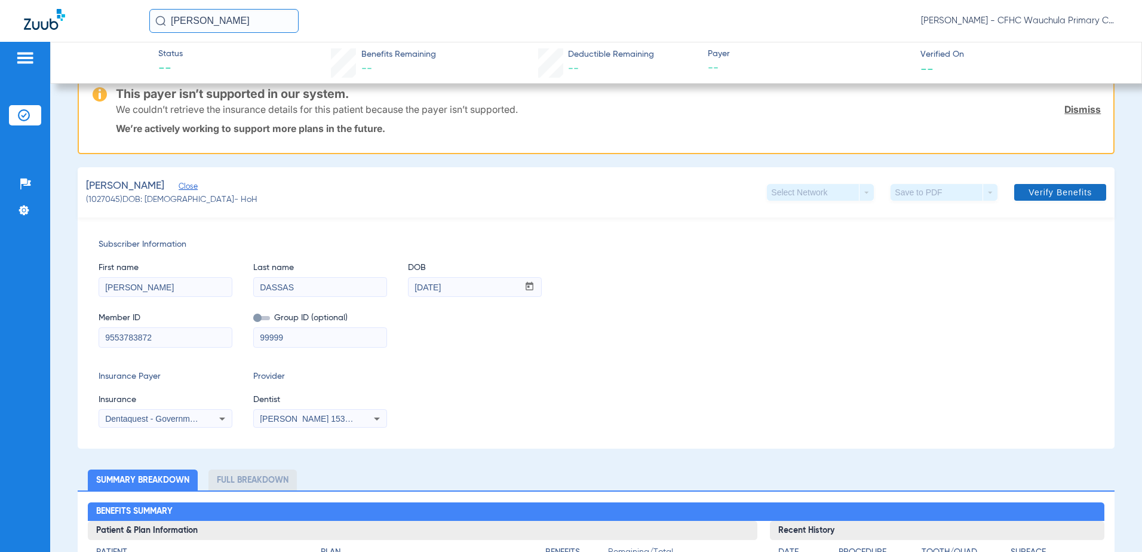
click at [1029, 193] on span "Verify Benefits" at bounding box center [1059, 192] width 63 height 10
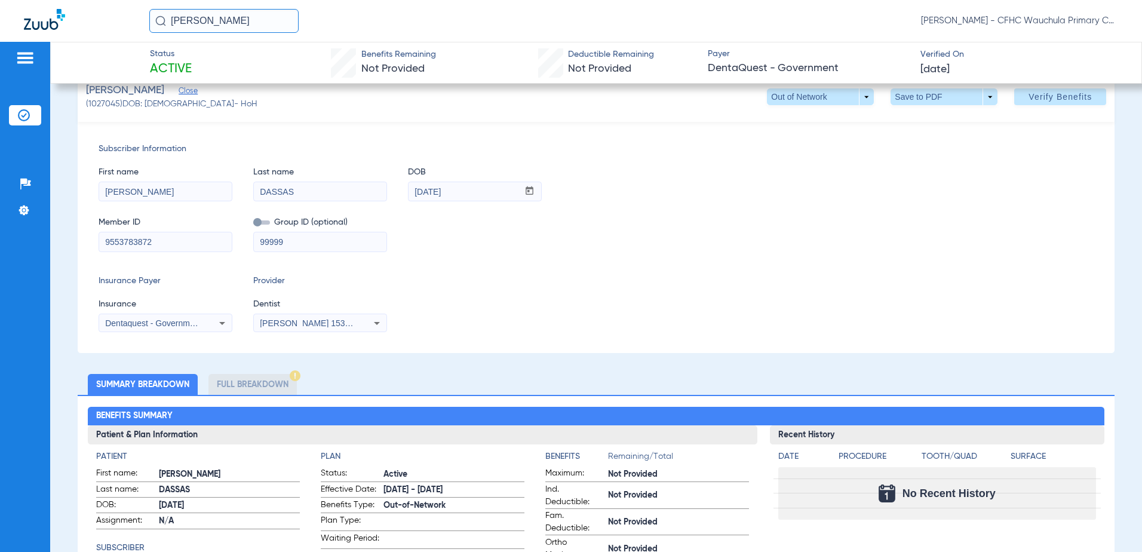
scroll to position [0, 0]
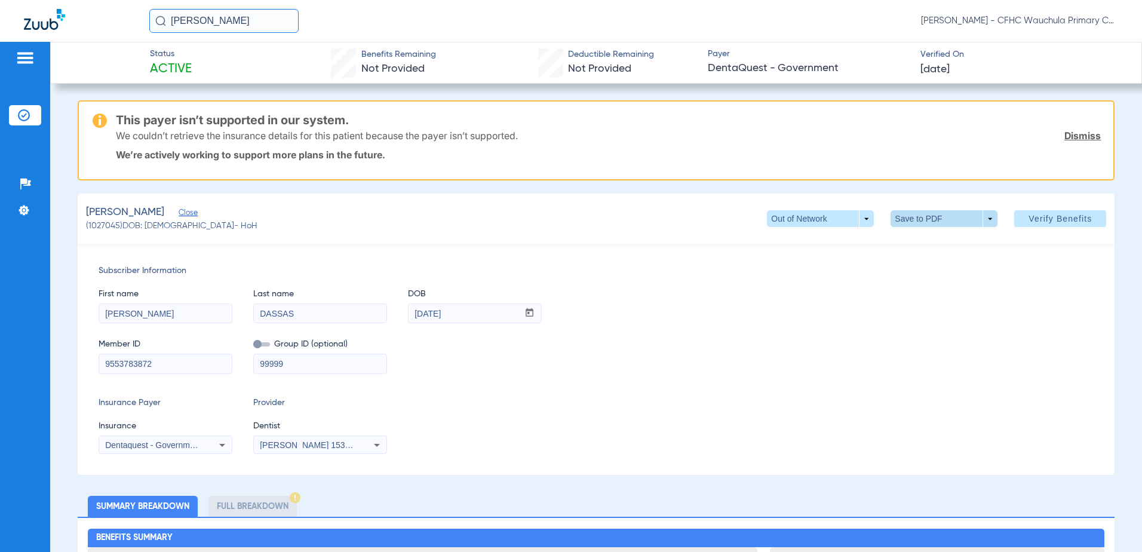
click at [930, 214] on span at bounding box center [944, 218] width 29 height 29
click at [916, 247] on button "insert_drive_file Save to PDF" at bounding box center [927, 242] width 90 height 24
click at [35, 118] on li "Insurance Verification" at bounding box center [25, 115] width 32 height 20
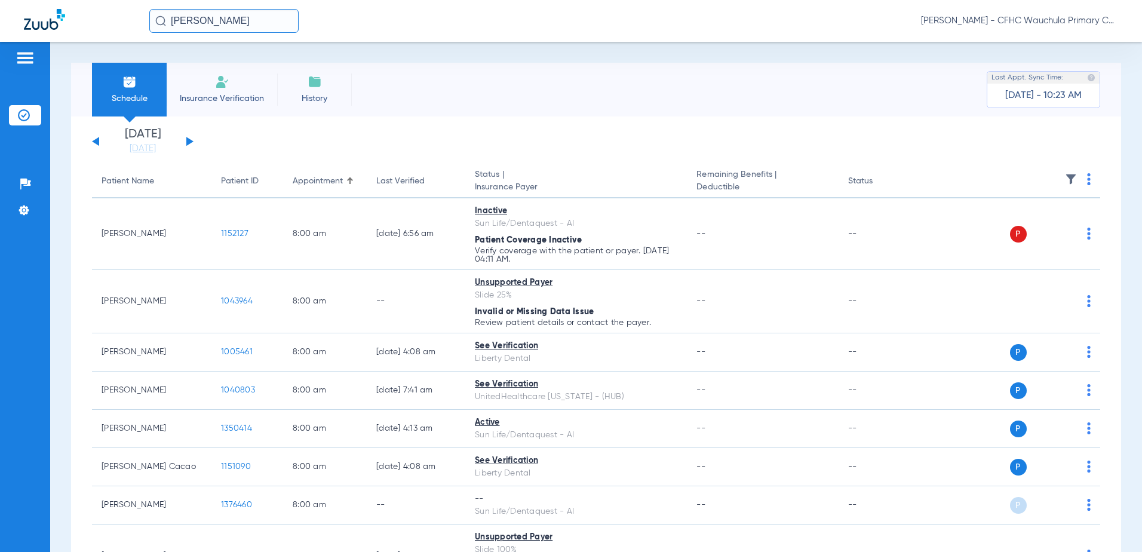
click at [187, 141] on button at bounding box center [189, 141] width 7 height 9
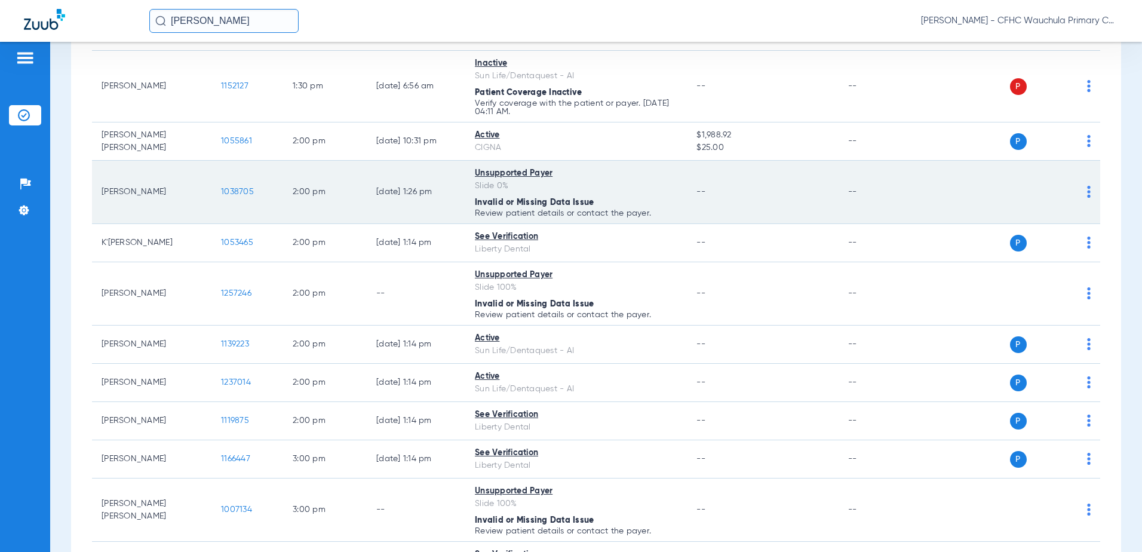
scroll to position [1493, 0]
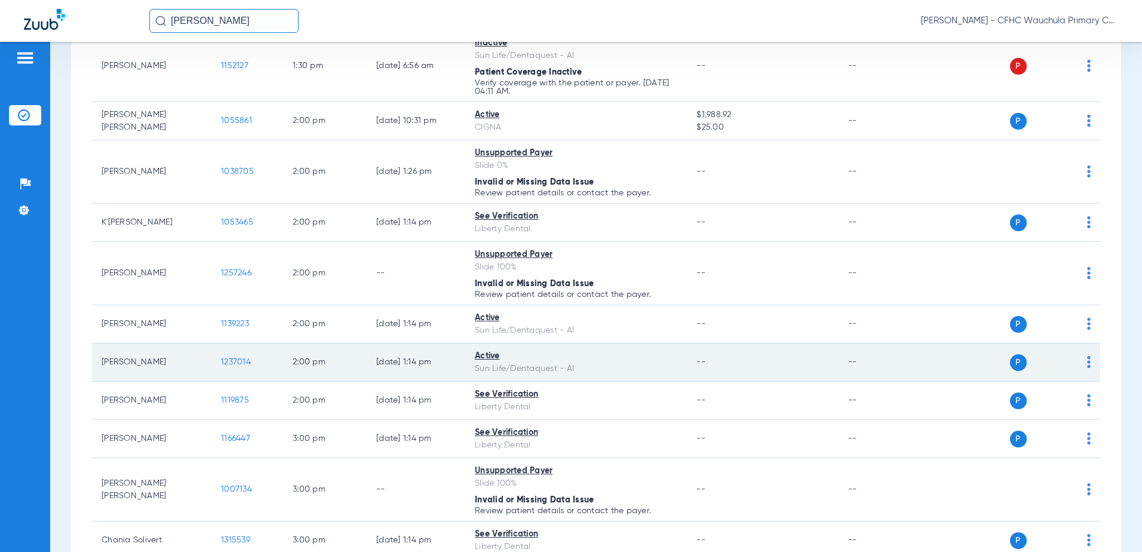
click at [227, 359] on span "1237014" at bounding box center [236, 362] width 30 height 8
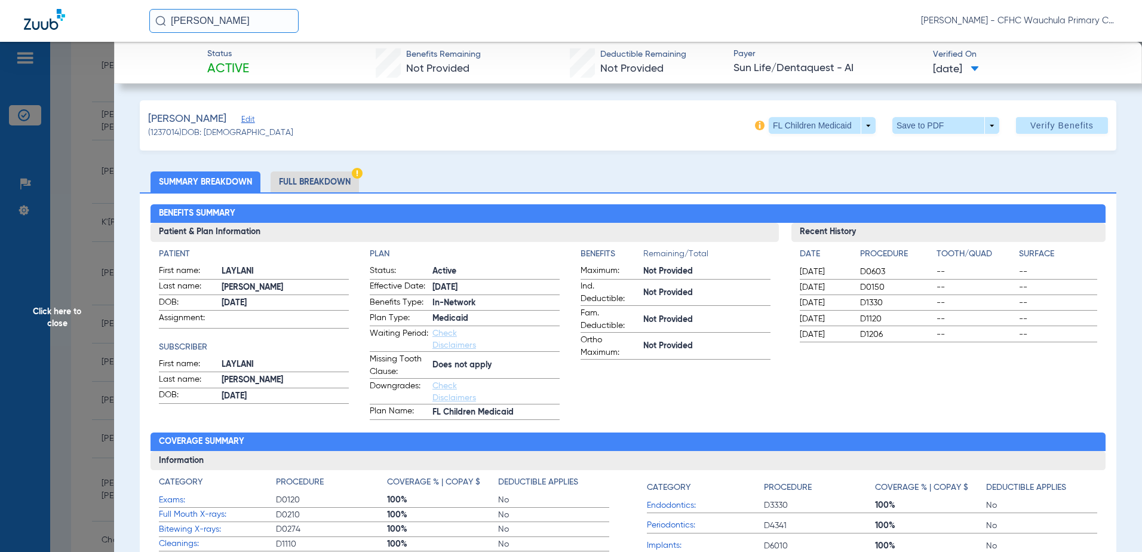
click at [312, 179] on li "Full Breakdown" at bounding box center [314, 181] width 88 height 21
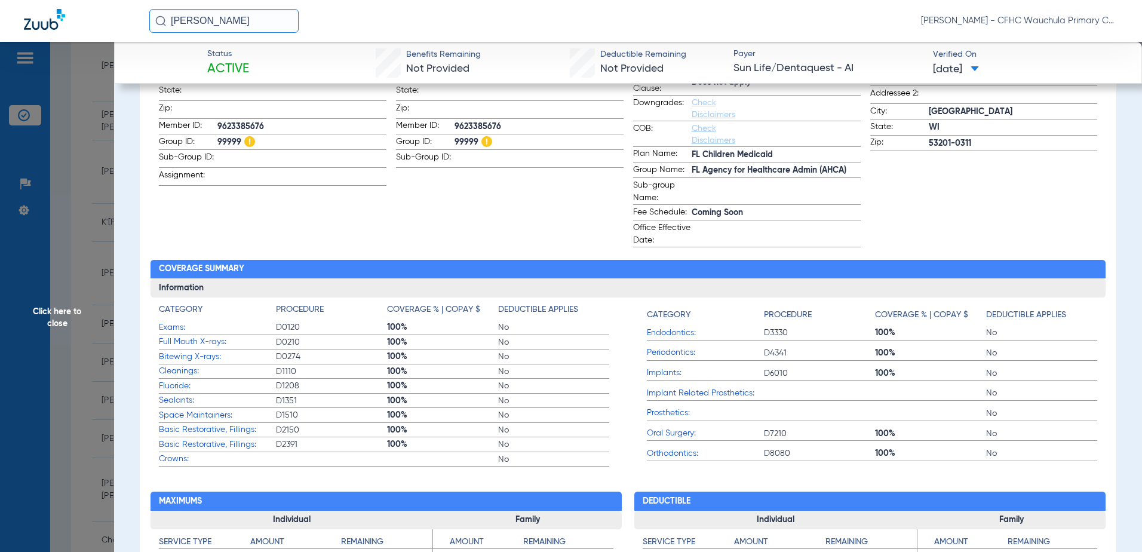
scroll to position [0, 0]
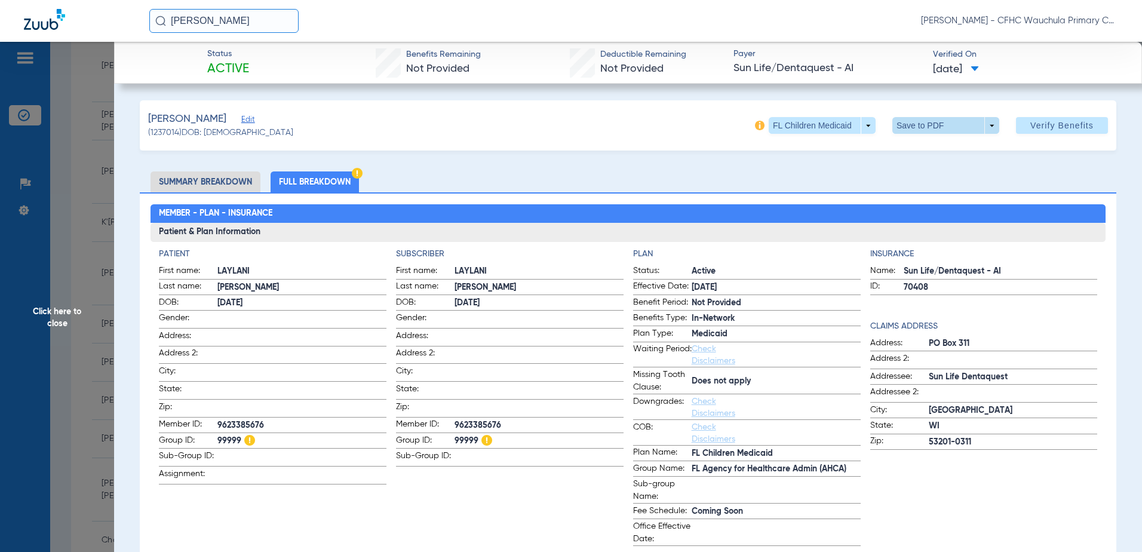
click at [905, 124] on span at bounding box center [945, 125] width 107 height 17
click at [916, 150] on button "insert_drive_file Save to PDF" at bounding box center [929, 149] width 90 height 24
click at [32, 255] on span "Click here to close" at bounding box center [57, 318] width 114 height 552
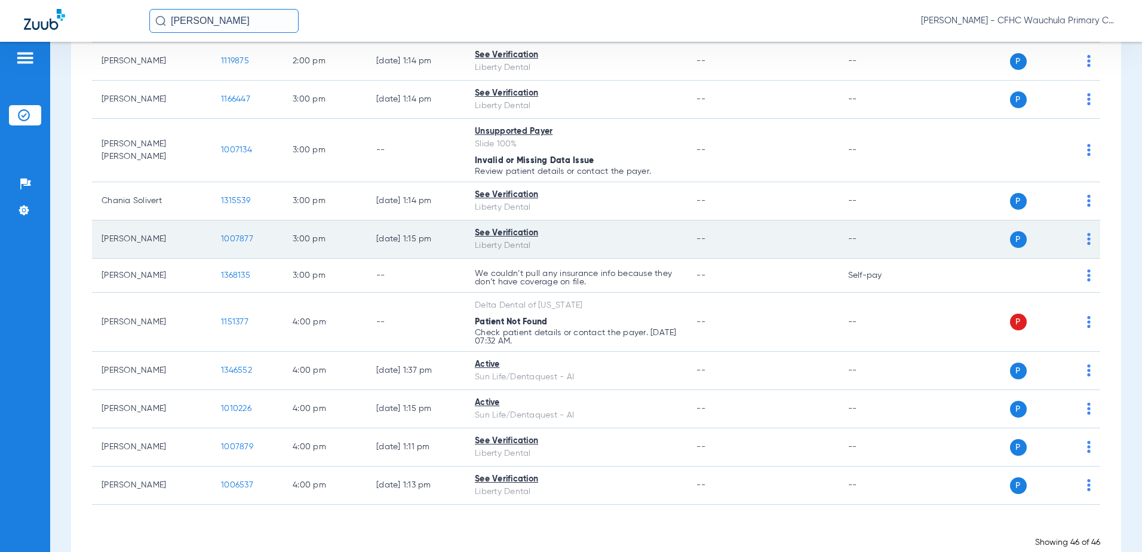
scroll to position [1861, 0]
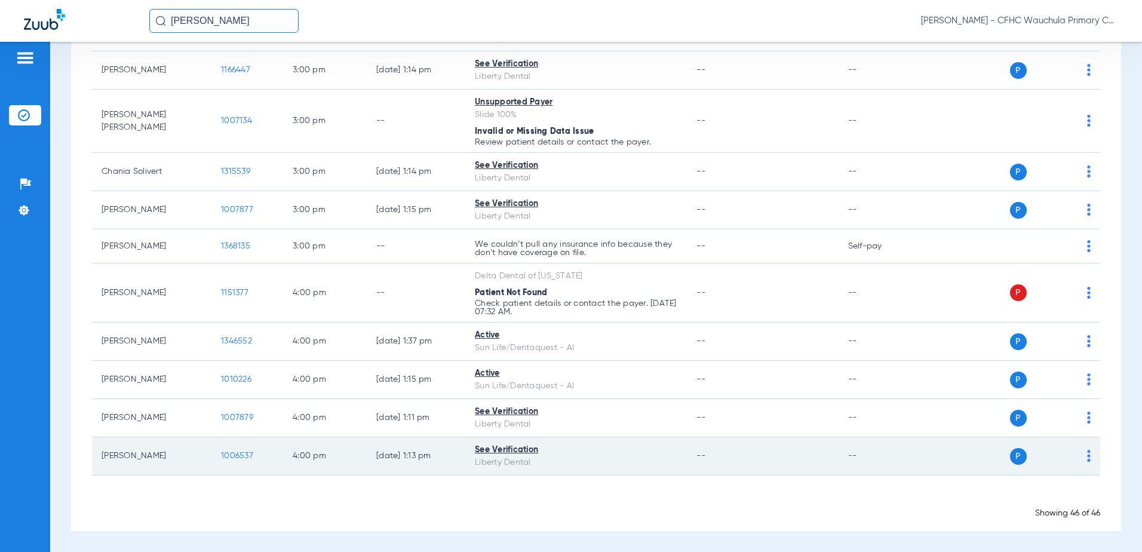
click at [230, 454] on span "1006537" at bounding box center [237, 455] width 32 height 8
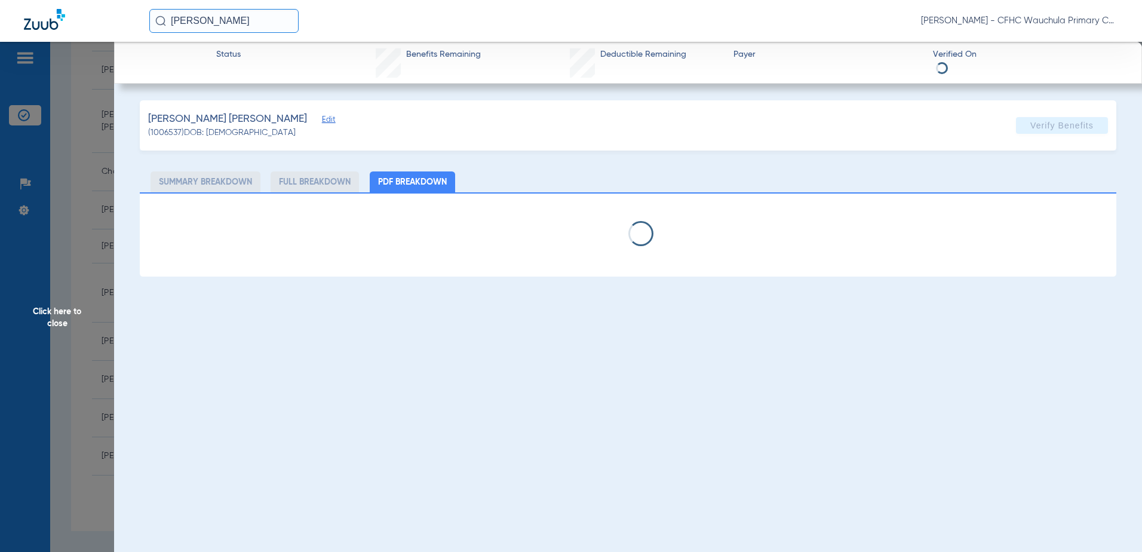
select select "page-width"
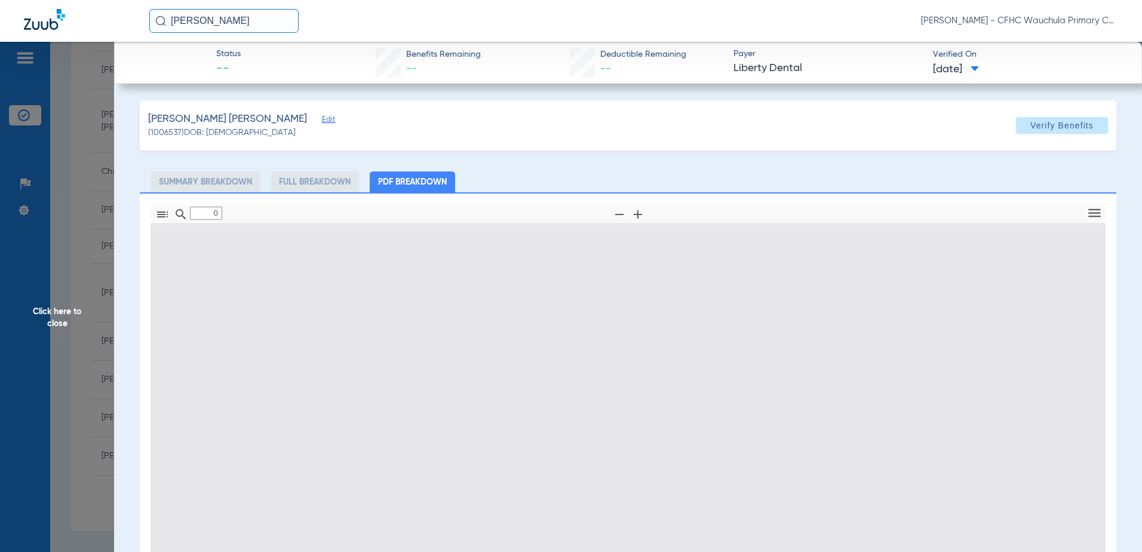
type input "1"
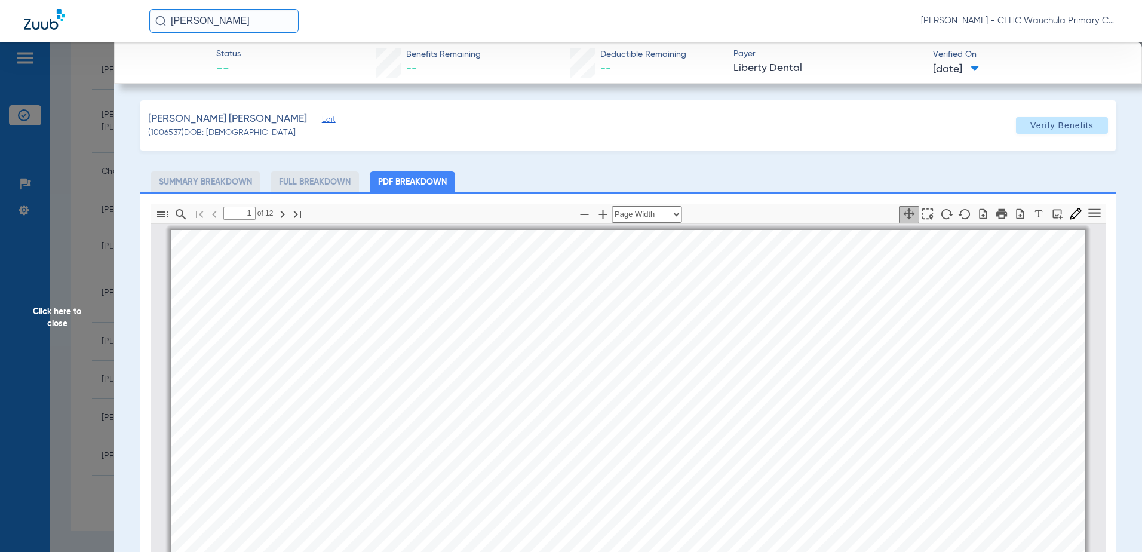
scroll to position [6, 0]
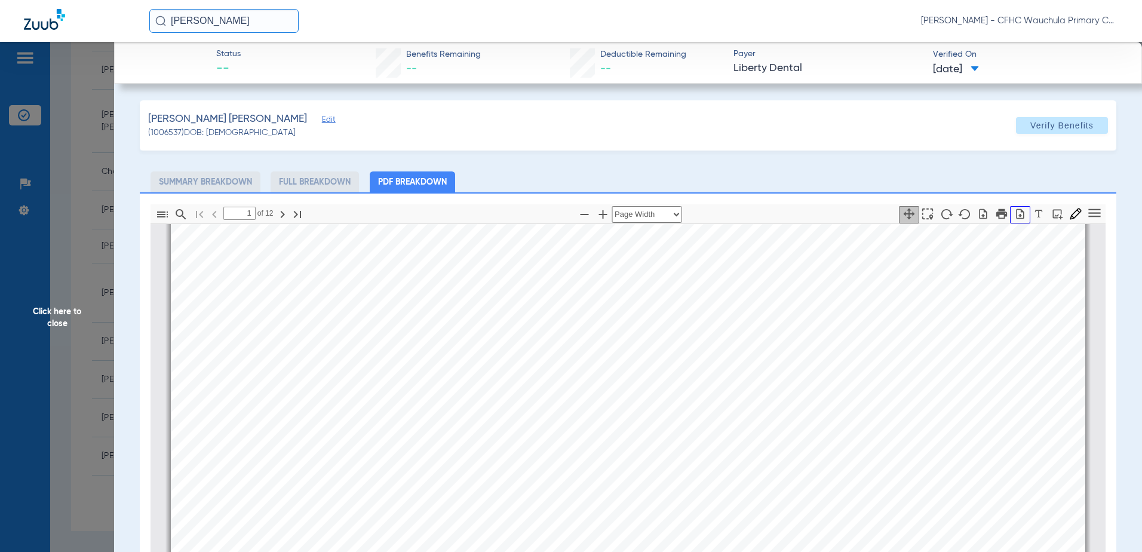
click at [1014, 209] on icon "button" at bounding box center [1020, 214] width 12 height 12
click at [69, 199] on span "Click here to close" at bounding box center [57, 318] width 114 height 552
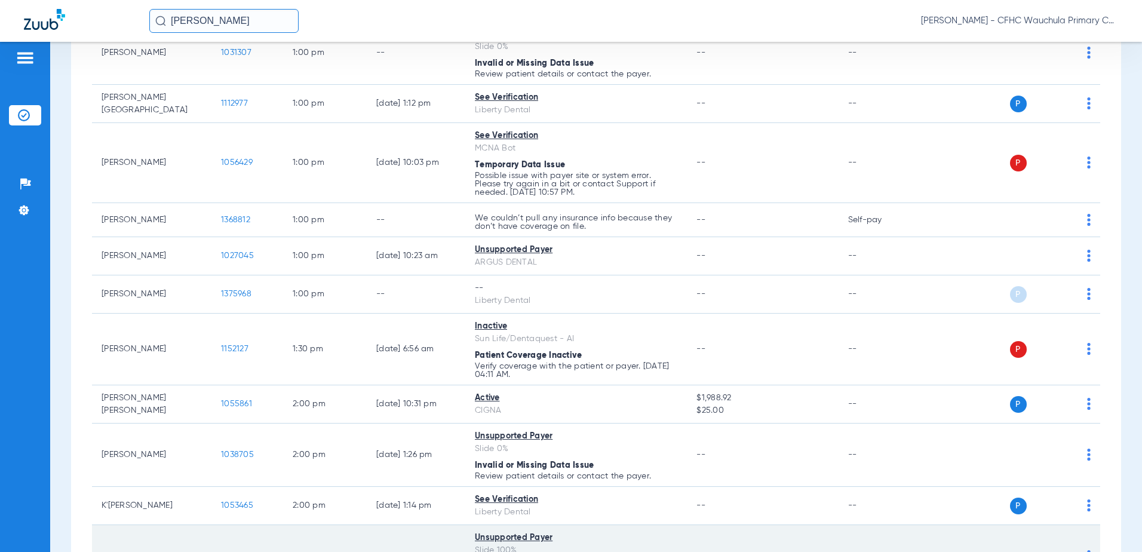
scroll to position [1204, 0]
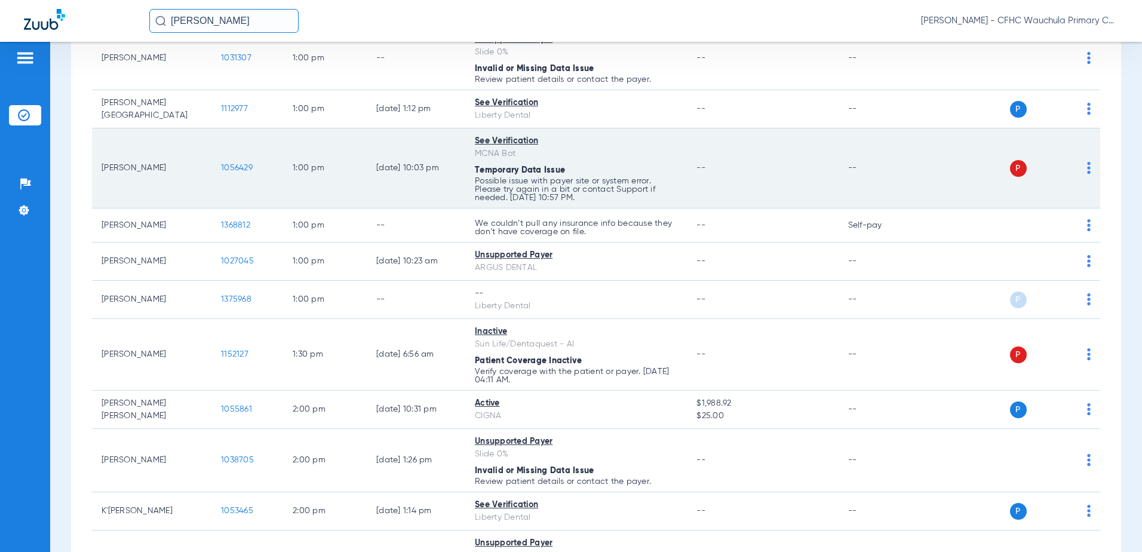
click at [232, 170] on span "1056429" at bounding box center [237, 168] width 32 height 8
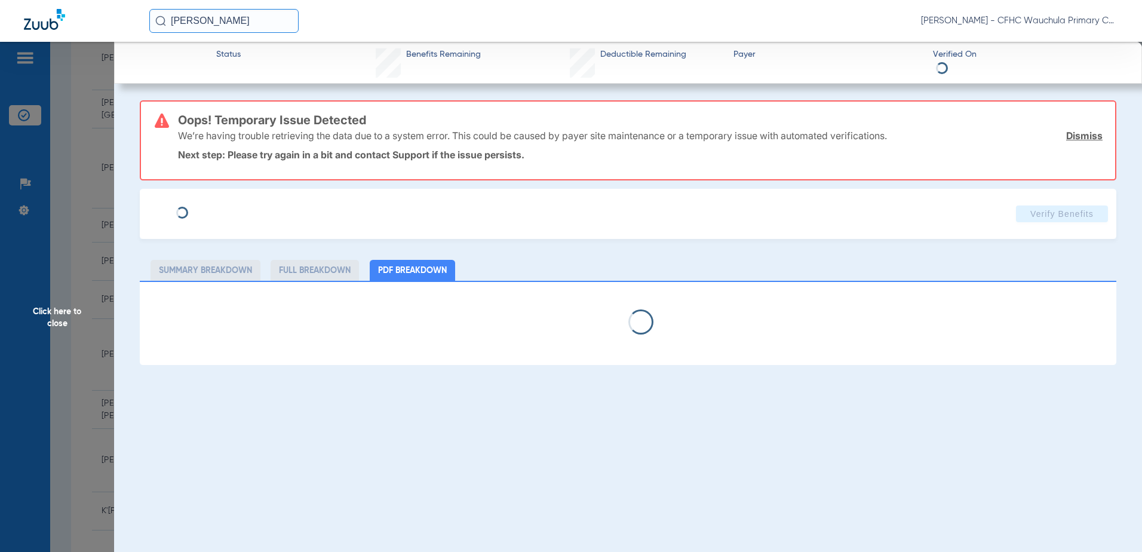
type input "[PERSON_NAME]"
type input "[DATE]"
type input "52555704"
type input "99999"
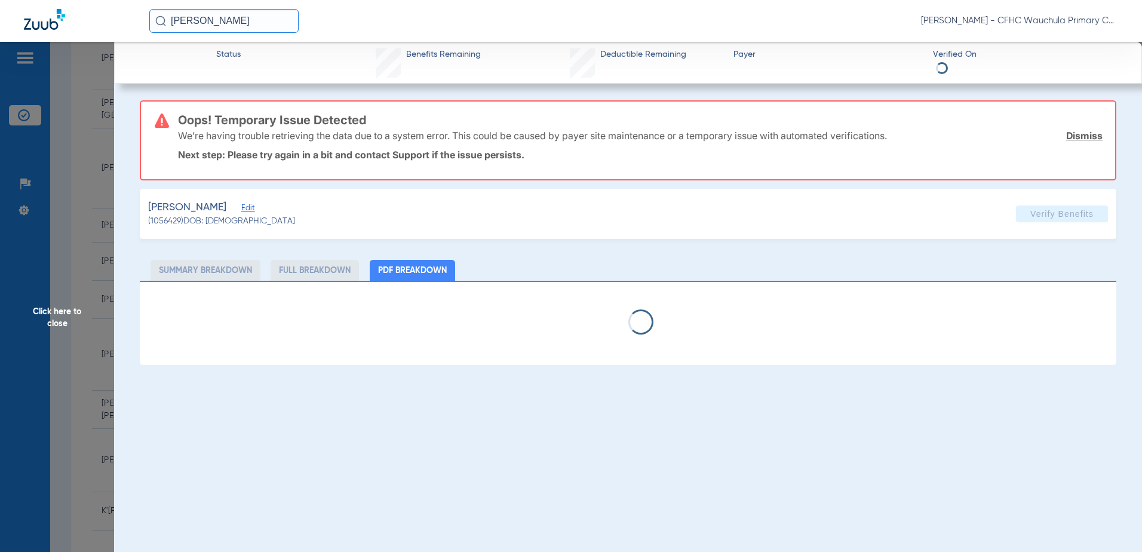
click at [252, 212] on span "Edit" at bounding box center [246, 209] width 11 height 11
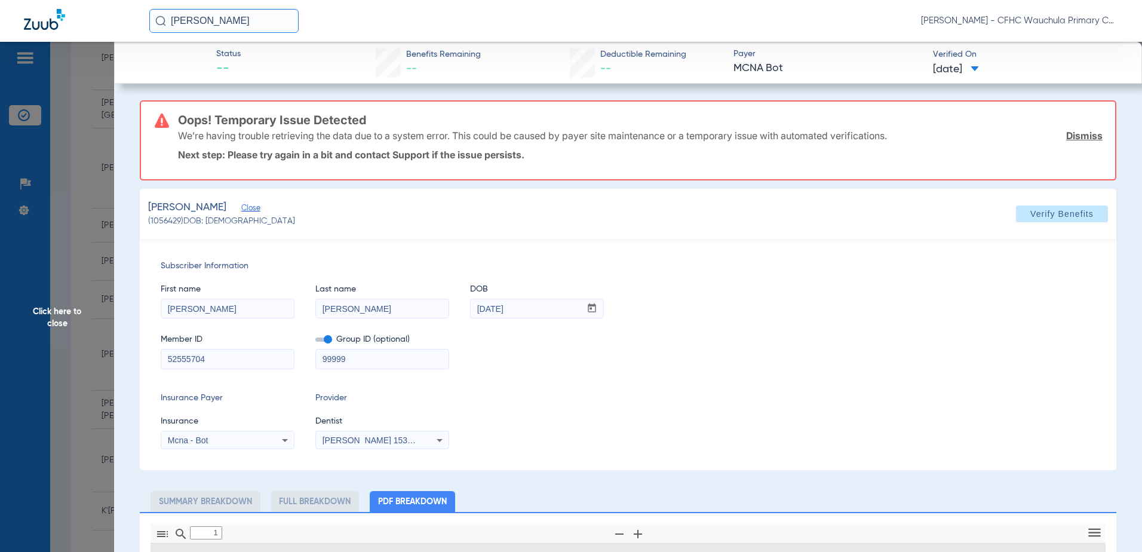
type input "0"
select select "page-width"
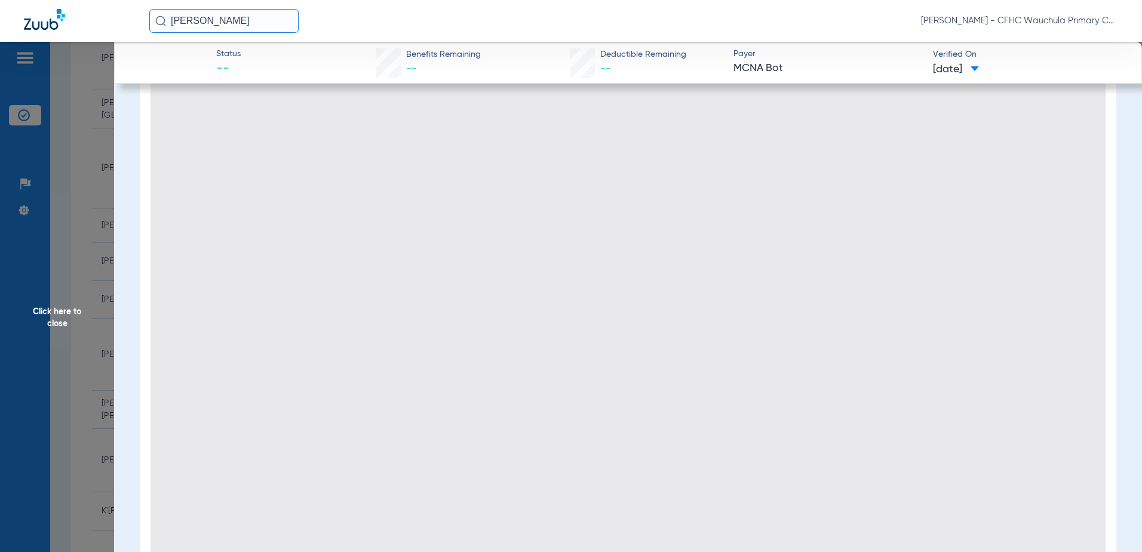
type input "1"
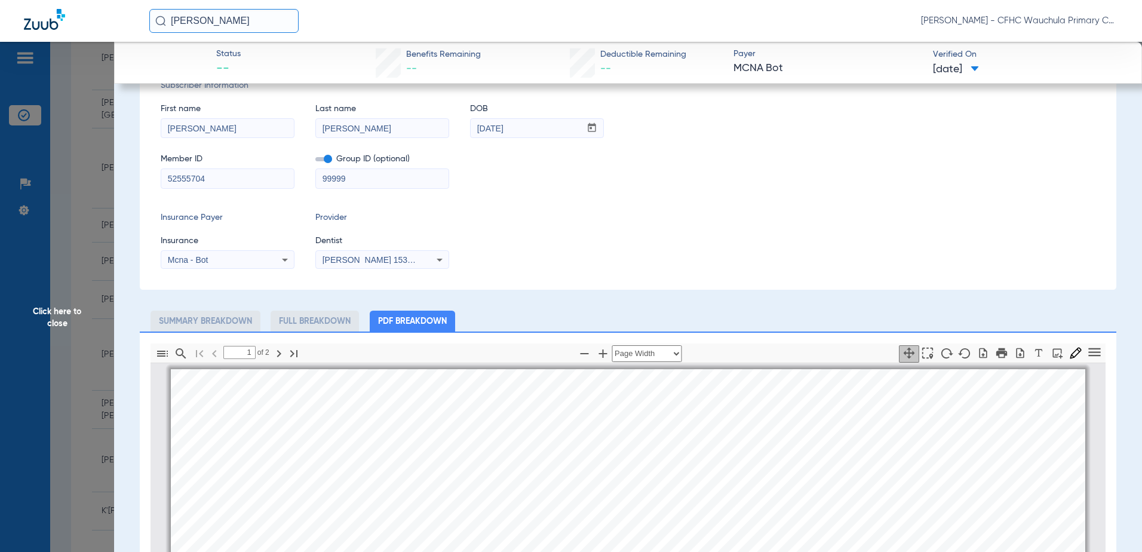
scroll to position [119, 0]
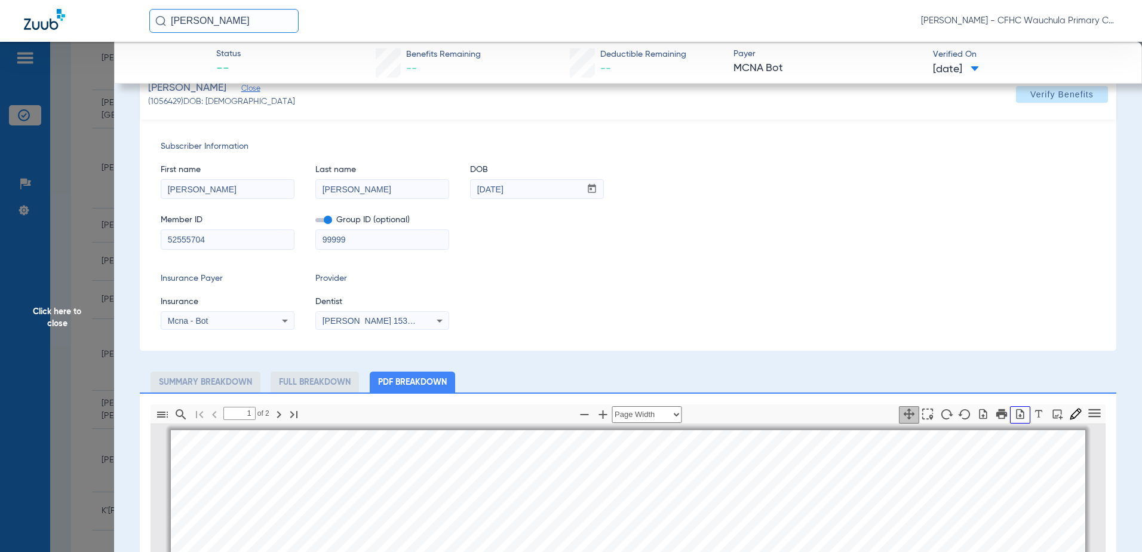
click at [1016, 410] on icon "button" at bounding box center [1020, 413] width 8 height 10
drag, startPoint x: 88, startPoint y: 226, endPoint x: 170, endPoint y: 222, distance: 82.5
click at [90, 223] on span "Click here to close" at bounding box center [57, 318] width 114 height 552
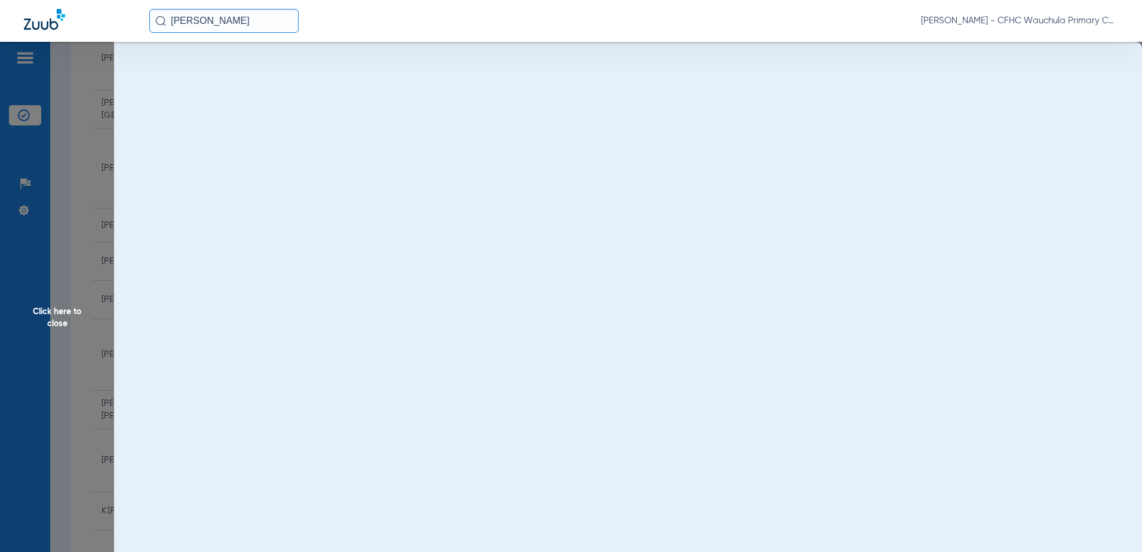
scroll to position [0, 0]
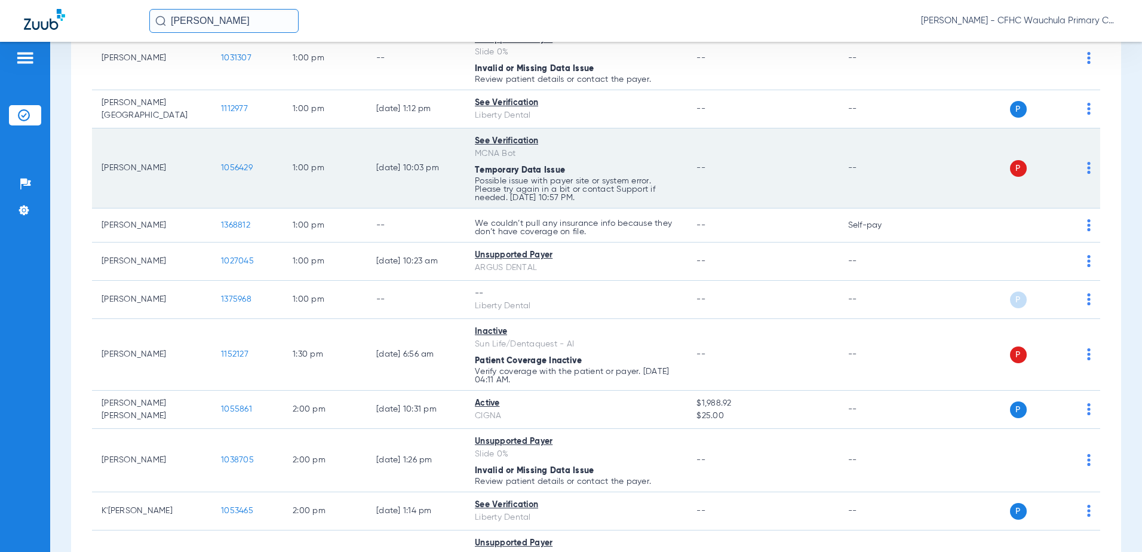
click at [235, 169] on span "1056429" at bounding box center [237, 168] width 32 height 8
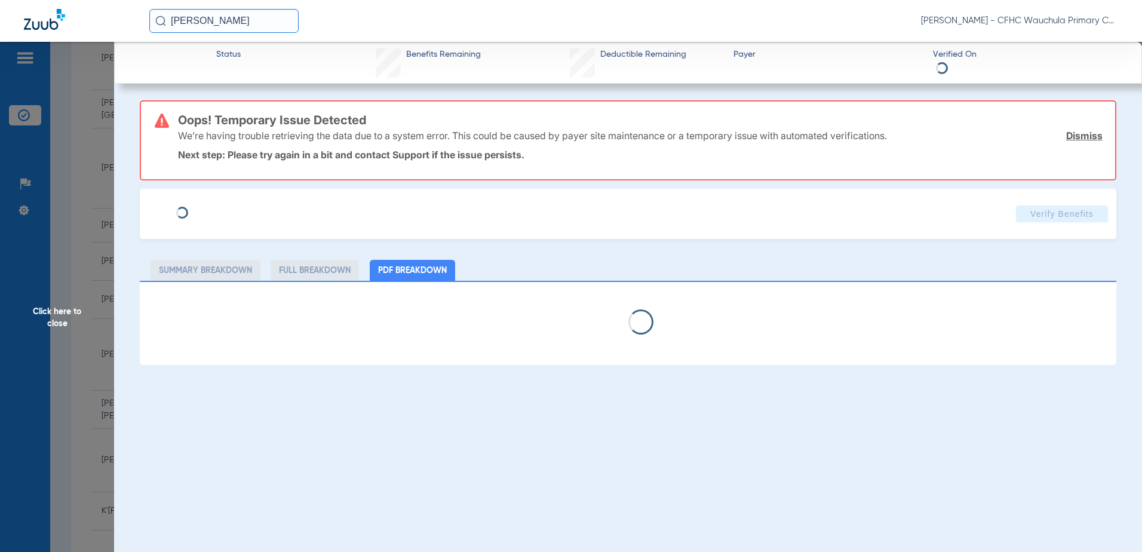
select select "page-width"
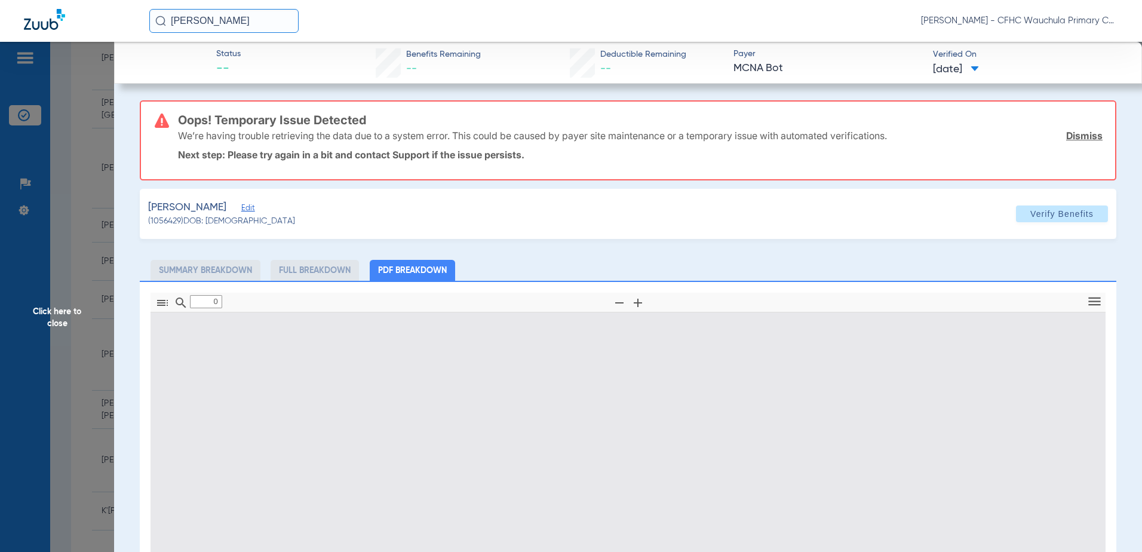
type input "1"
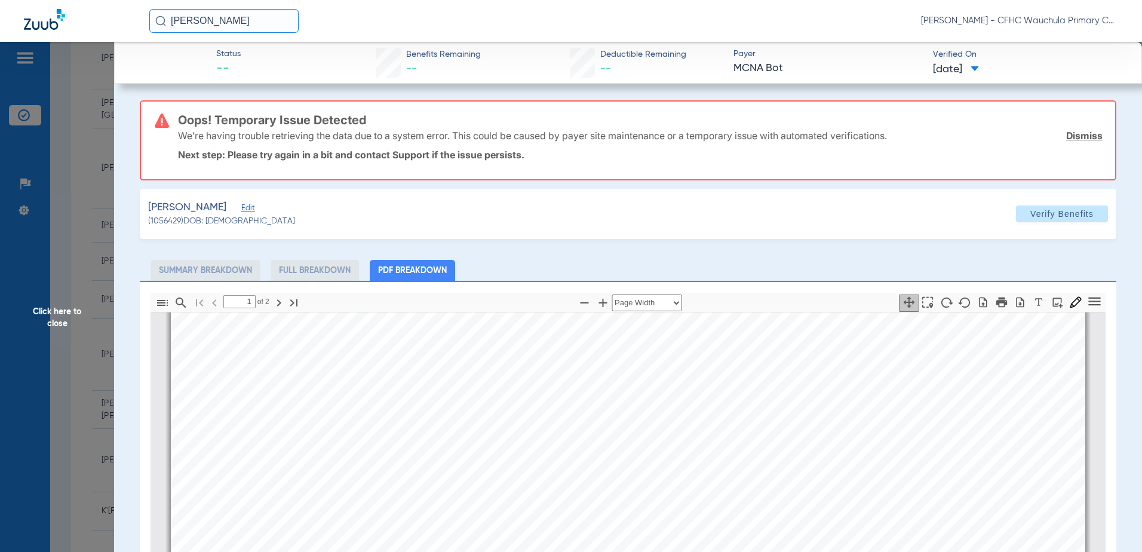
scroll to position [66, 0]
click at [65, 338] on span "Click here to close" at bounding box center [57, 318] width 114 height 552
